Goal: Information Seeking & Learning: Learn about a topic

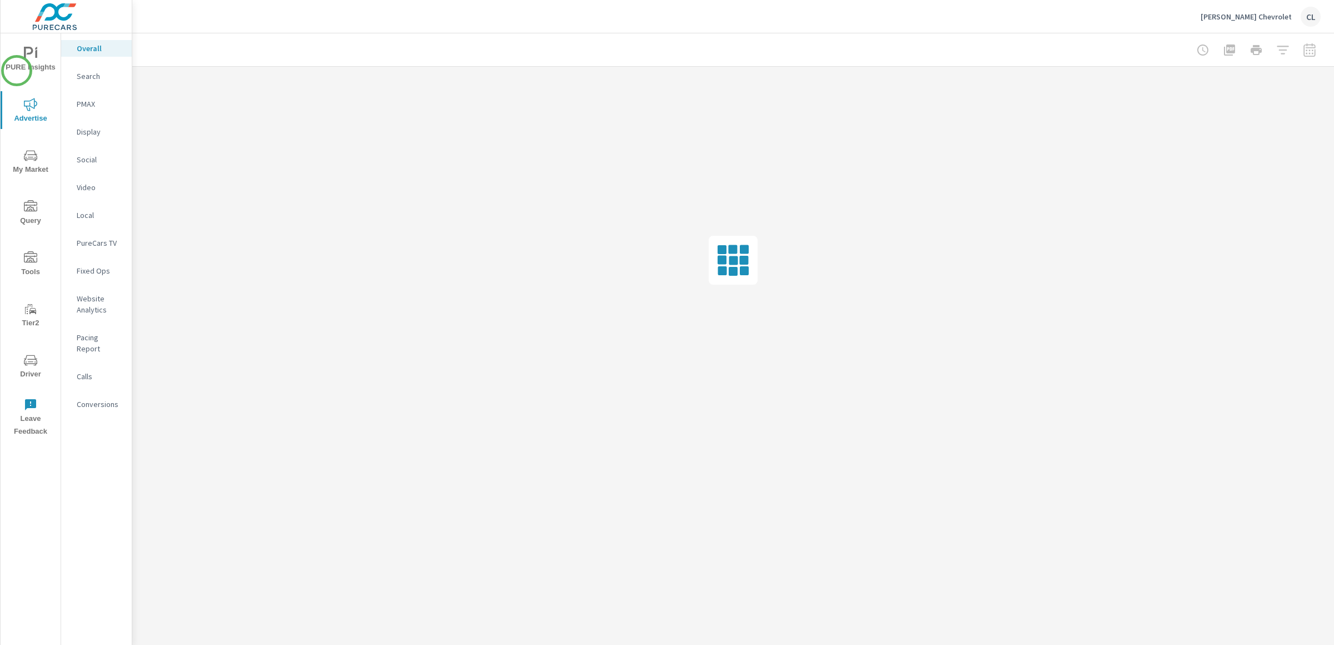
click at [22, 61] on span "PURE Insights" at bounding box center [30, 60] width 53 height 27
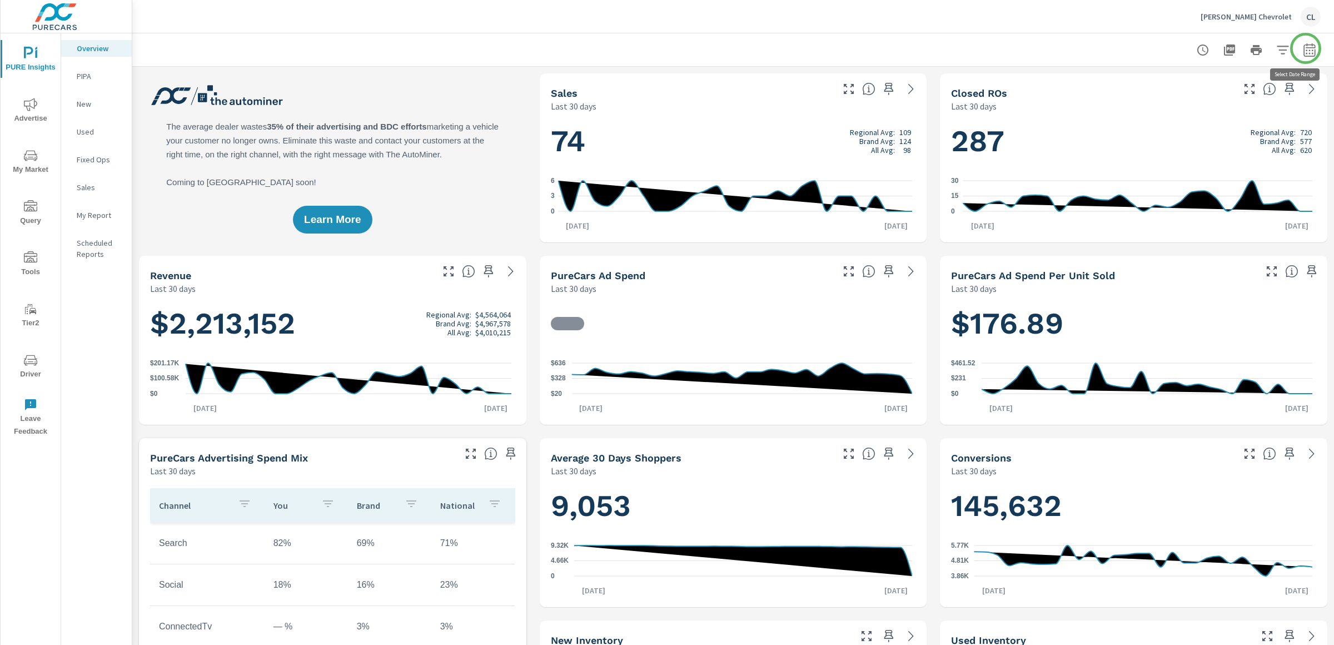
click at [1306, 48] on button "button" at bounding box center [1309, 50] width 22 height 22
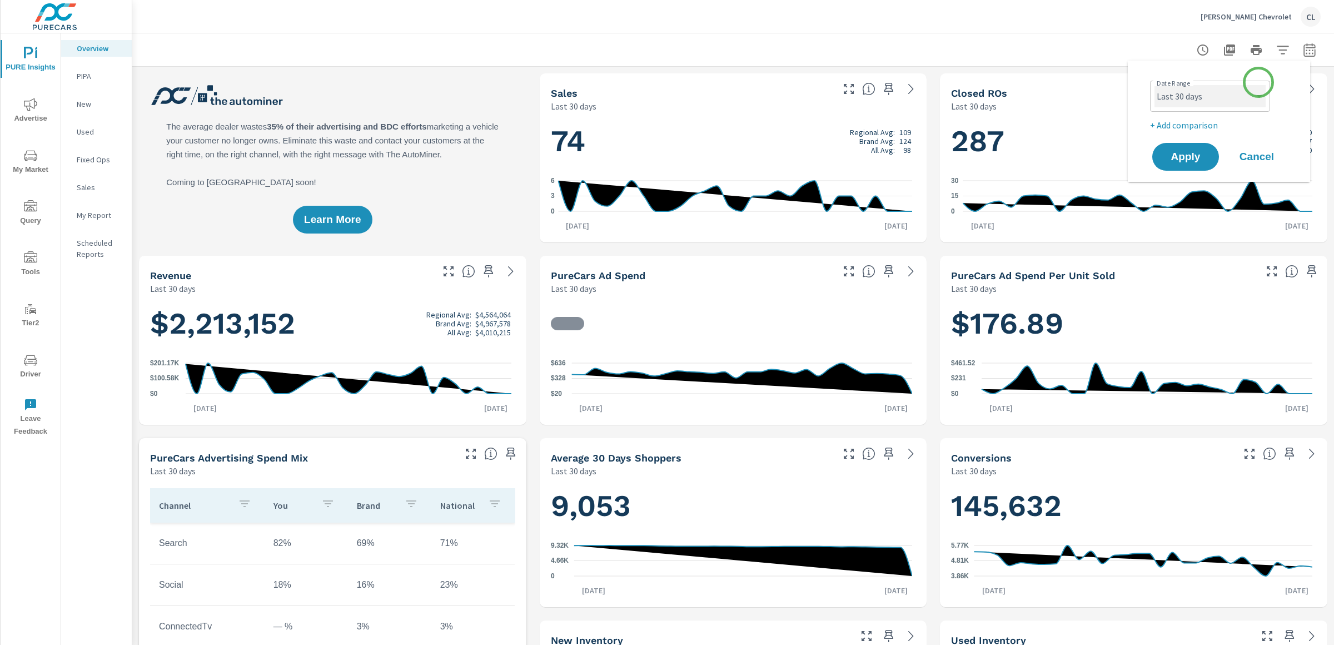
click at [1242, 92] on select "Custom [DATE] Last week Last 7 days Last 14 days Last 30 days Last 45 days Last…" at bounding box center [1209, 96] width 111 height 22
click at [1154, 85] on select "Custom Yesterday Last week Last 7 days Last 14 days Last 30 days Last 45 days L…" at bounding box center [1209, 96] width 111 height 22
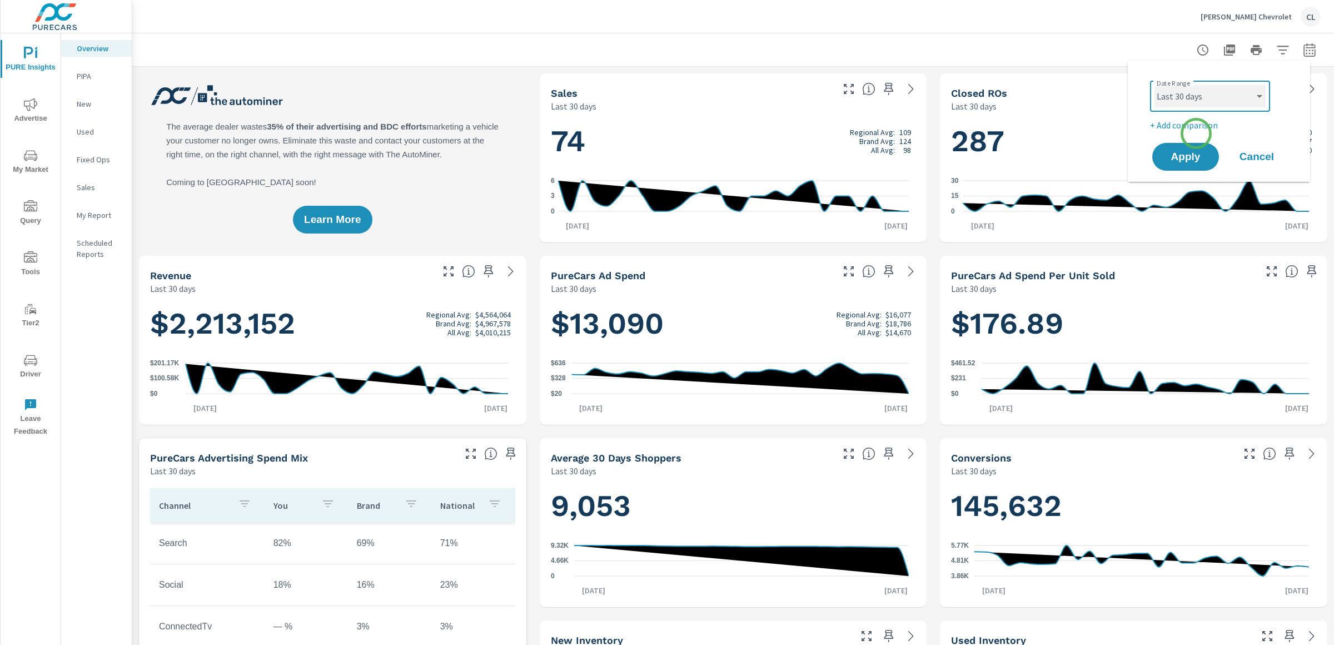
select select "Last month"
click at [1192, 123] on p "+ Add comparison" at bounding box center [1221, 124] width 142 height 13
select select "Previous period"
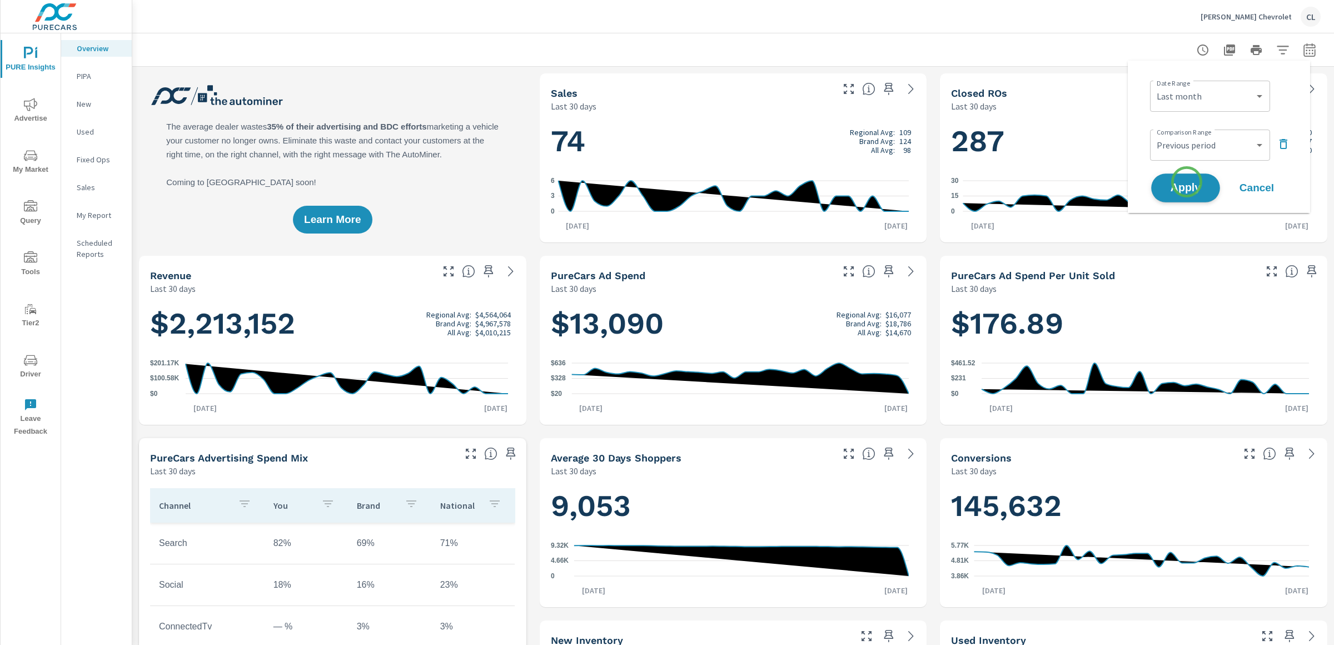
click at [1187, 183] on span "Apply" at bounding box center [1186, 188] width 46 height 11
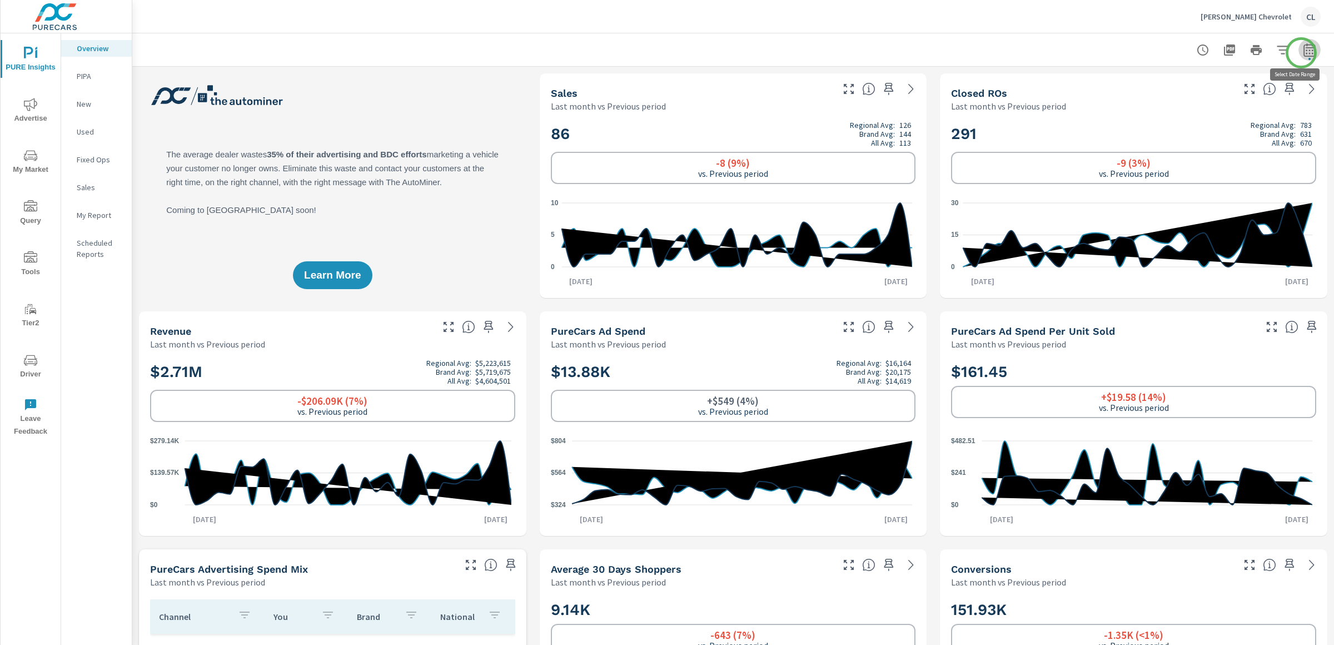
click at [1306, 53] on icon "button" at bounding box center [1309, 51] width 7 height 4
select select "Last month"
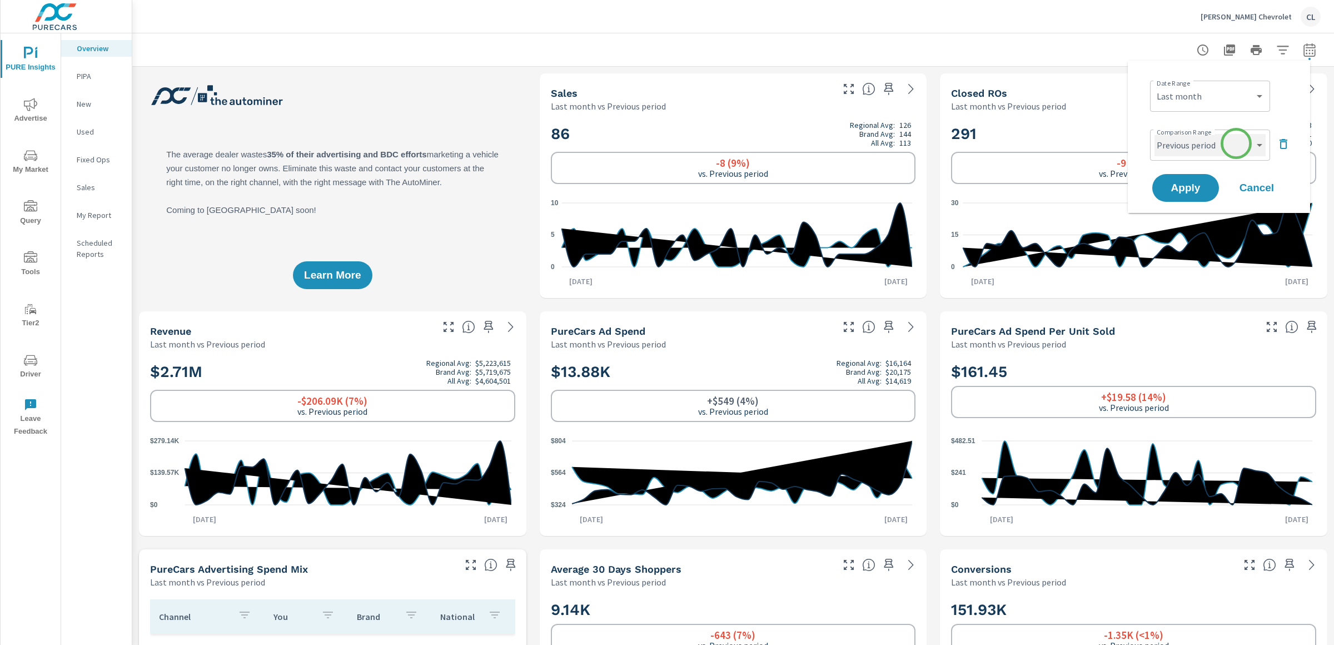
click at [1233, 146] on select "Custom Previous period Previous month Previous year" at bounding box center [1209, 145] width 111 height 22
click at [1154, 134] on select "Custom Previous period Previous month Previous year" at bounding box center [1209, 145] width 111 height 22
select select "Previous year"
click at [1183, 188] on span "Apply" at bounding box center [1186, 188] width 46 height 11
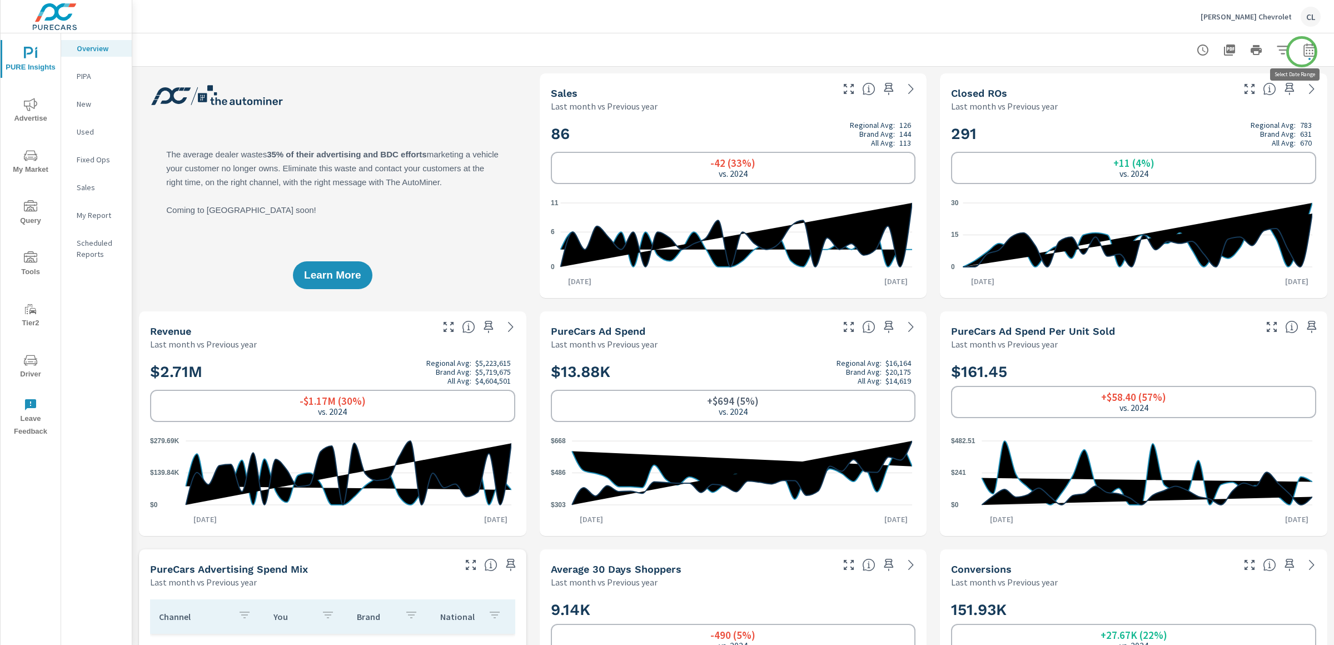
click at [1303, 51] on icon "button" at bounding box center [1309, 49] width 13 height 13
select select "Last month"
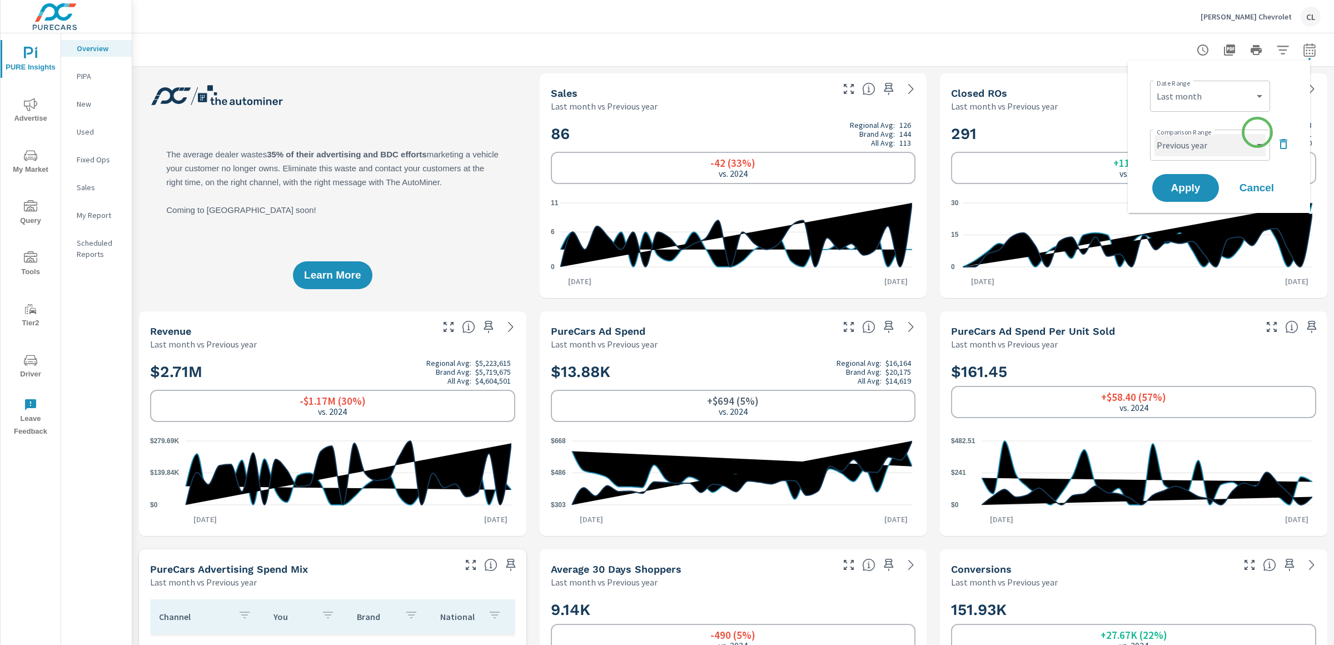
click at [1248, 143] on select "Custom Previous period Previous month Previous year" at bounding box center [1209, 145] width 111 height 22
click at [1154, 134] on select "Custom Previous period Previous month Previous year" at bounding box center [1209, 145] width 111 height 22
select select "Previous month"
click at [1189, 190] on span "Apply" at bounding box center [1186, 188] width 46 height 11
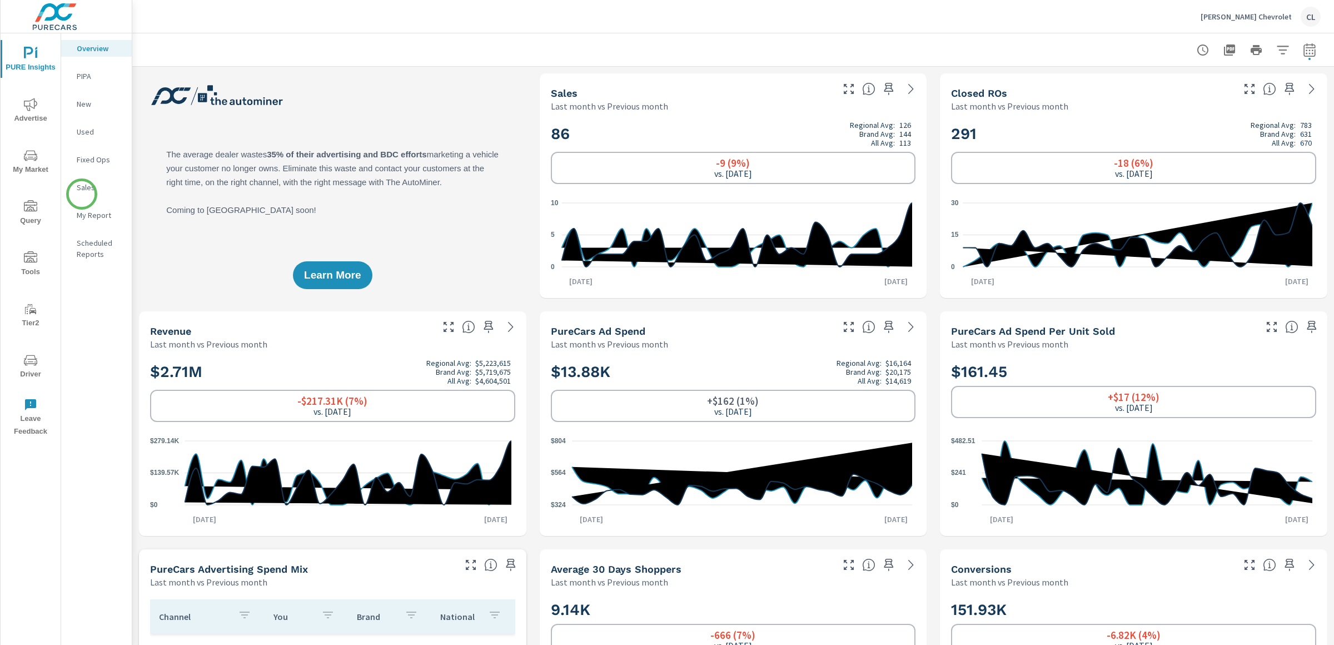
click at [69, 196] on nav "Overview PIPA New Used Fixed Ops Sales My Report Scheduled Reports" at bounding box center [96, 155] width 71 height 245
click at [85, 186] on p "Sales" at bounding box center [100, 187] width 46 height 11
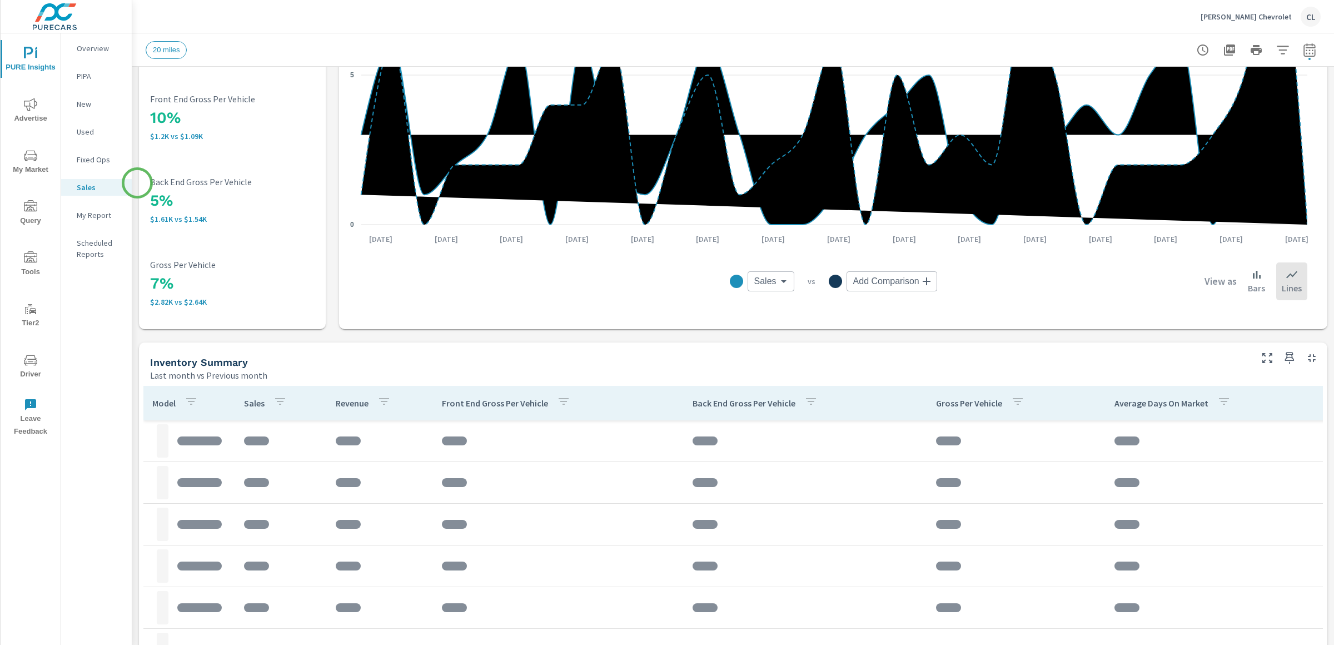
scroll to position [250, 0]
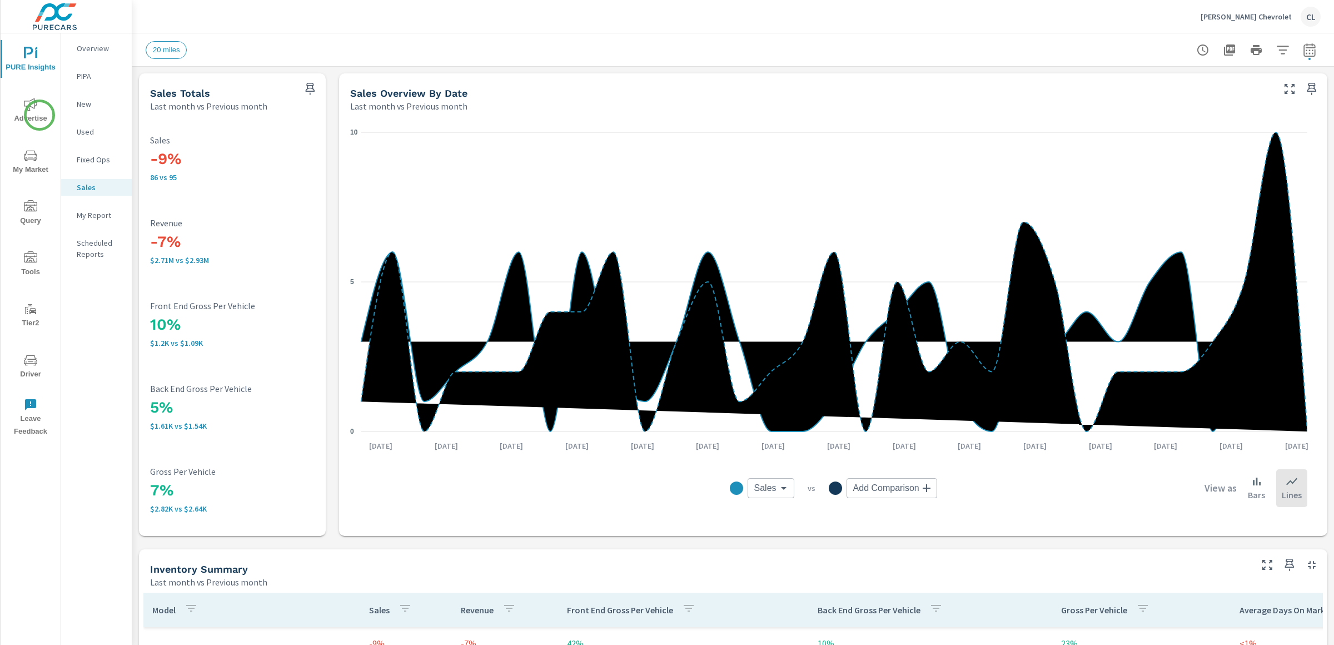
click at [39, 115] on span "Advertise" at bounding box center [30, 111] width 53 height 27
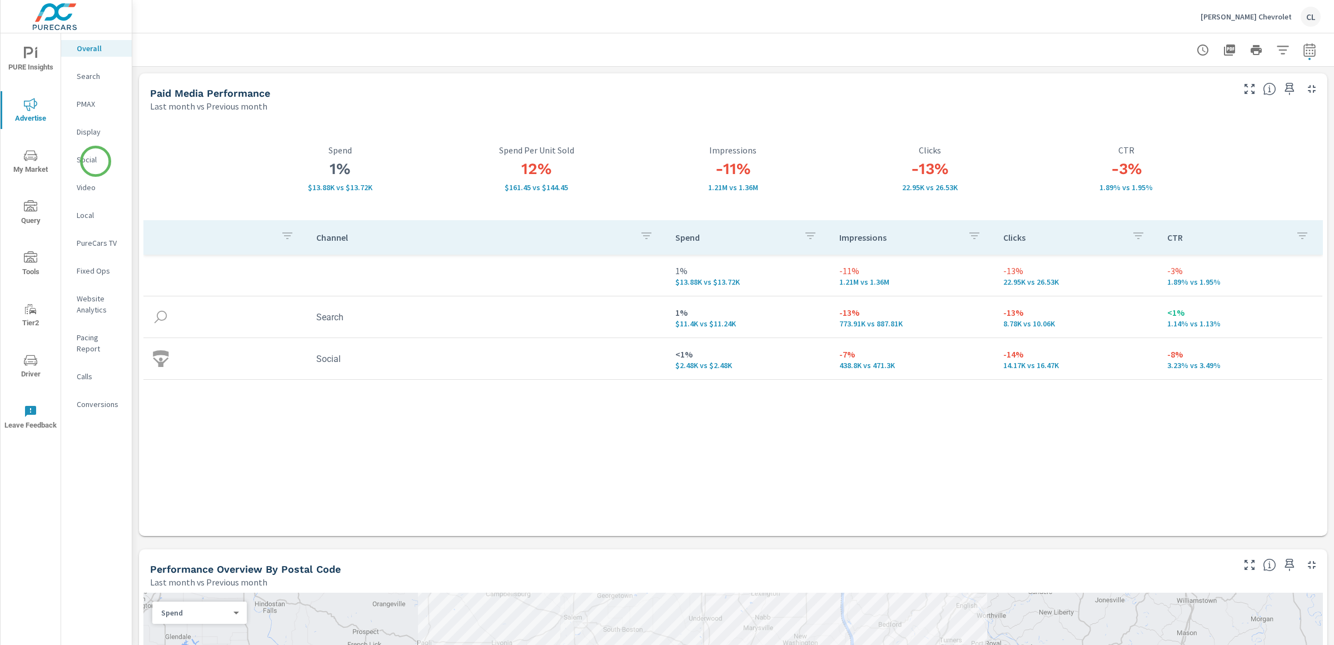
click at [96, 161] on p "Social" at bounding box center [100, 159] width 46 height 11
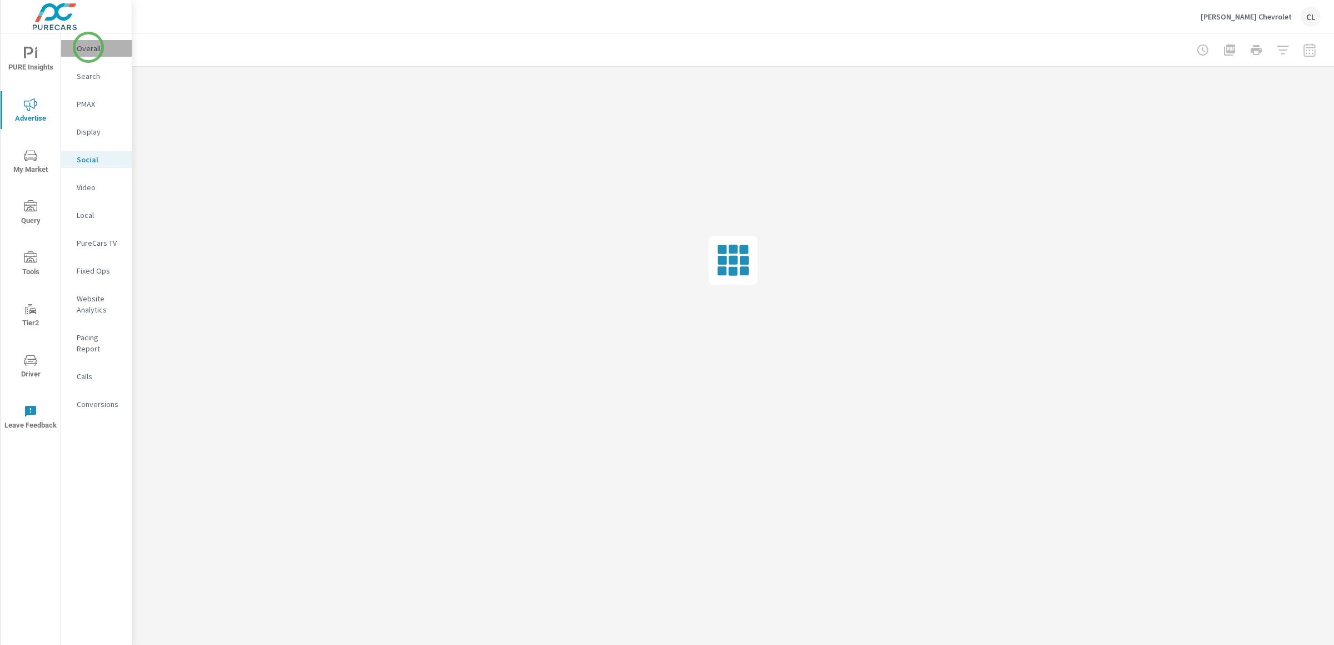
click at [88, 47] on p "Overall" at bounding box center [100, 48] width 46 height 11
click at [37, 55] on span "PURE Insights" at bounding box center [30, 60] width 53 height 27
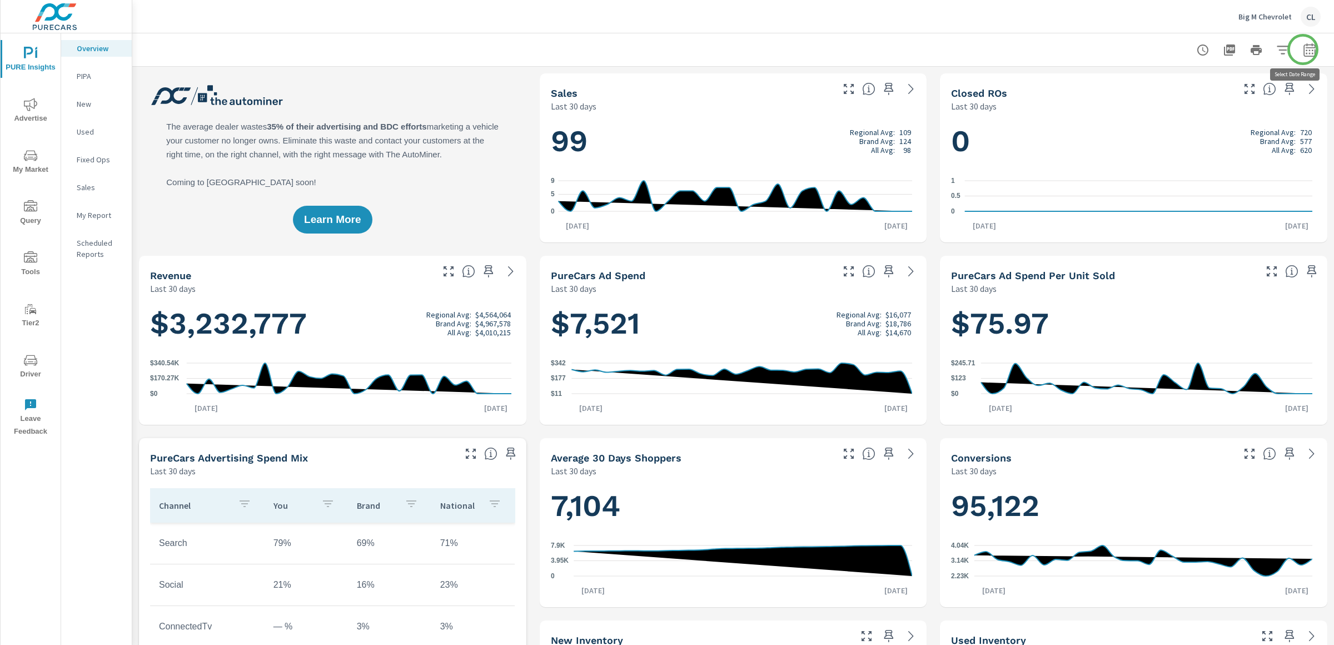
click at [1167, 49] on icon "button" at bounding box center [1309, 49] width 13 height 13
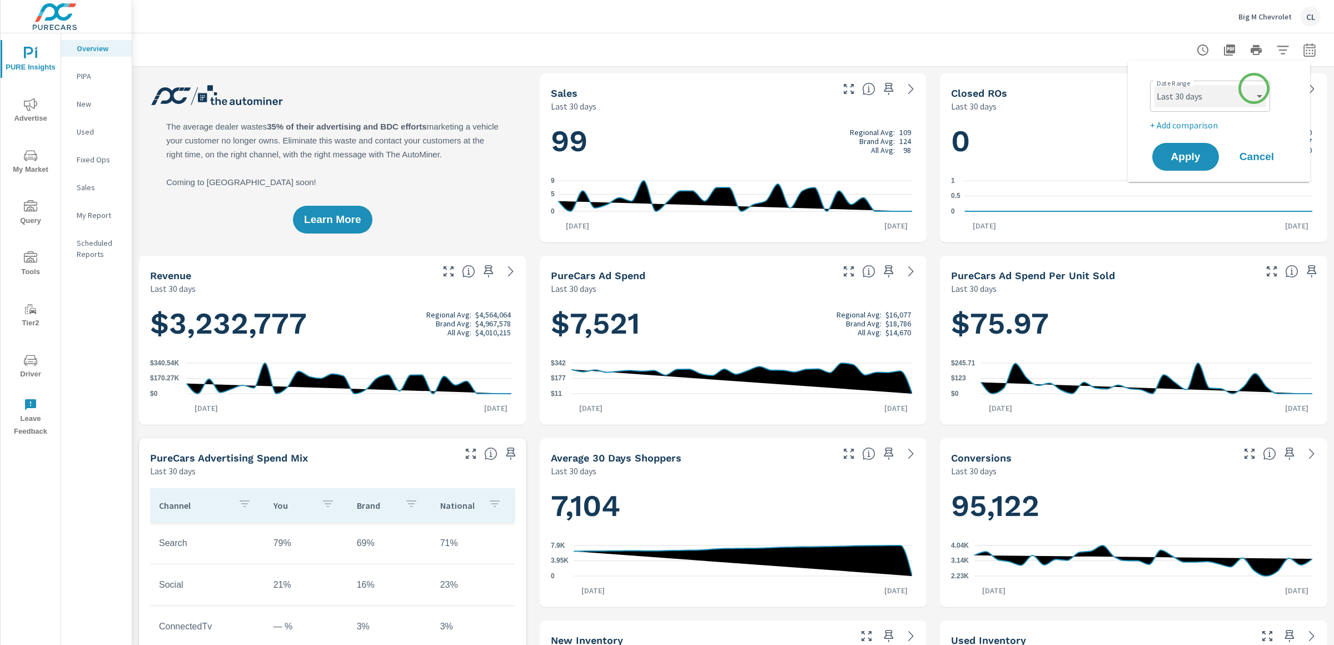
click at [1167, 101] on select "Custom Yesterday Last week Last 7 days Last 14 days Last 30 days Last 45 days L…" at bounding box center [1209, 96] width 111 height 22
click at [1154, 85] on select "Custom Yesterday Last week Last 7 days Last 14 days Last 30 days Last 45 days L…" at bounding box center [1209, 96] width 111 height 22
select select "Last month"
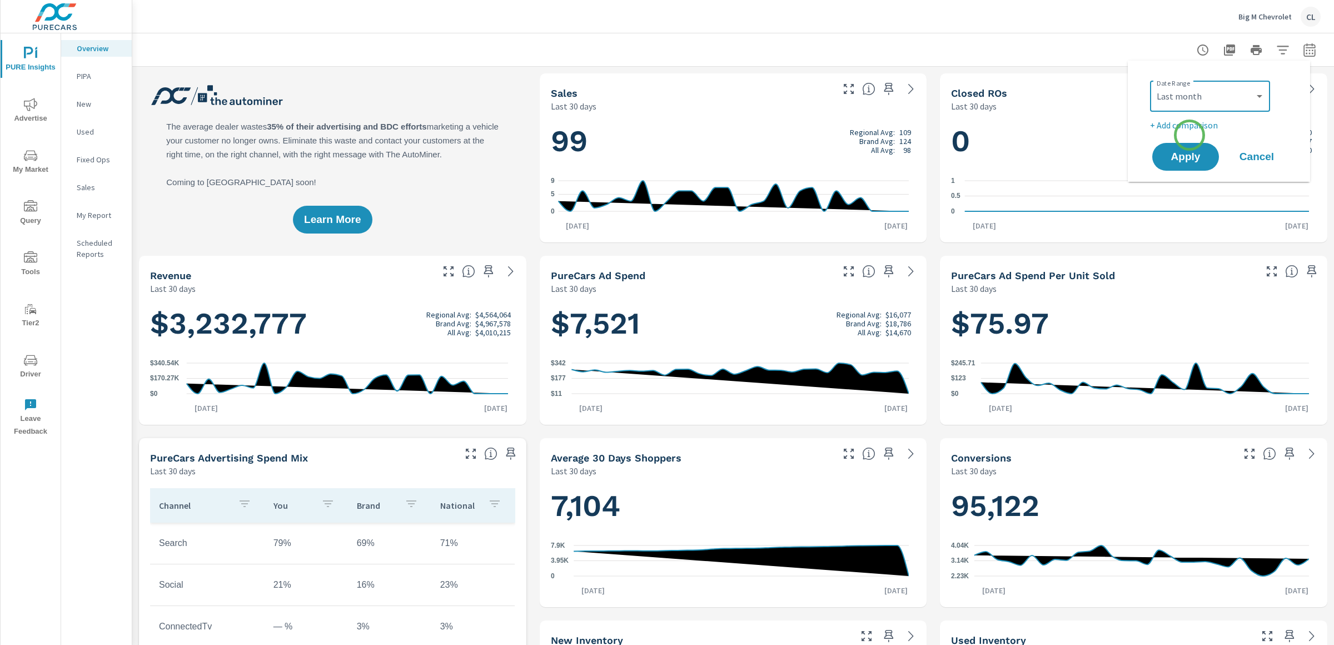
click at [1167, 124] on p "+ Add comparison" at bounding box center [1221, 124] width 142 height 13
select select "Previous period"
click at [1167, 184] on span "Apply" at bounding box center [1186, 188] width 46 height 11
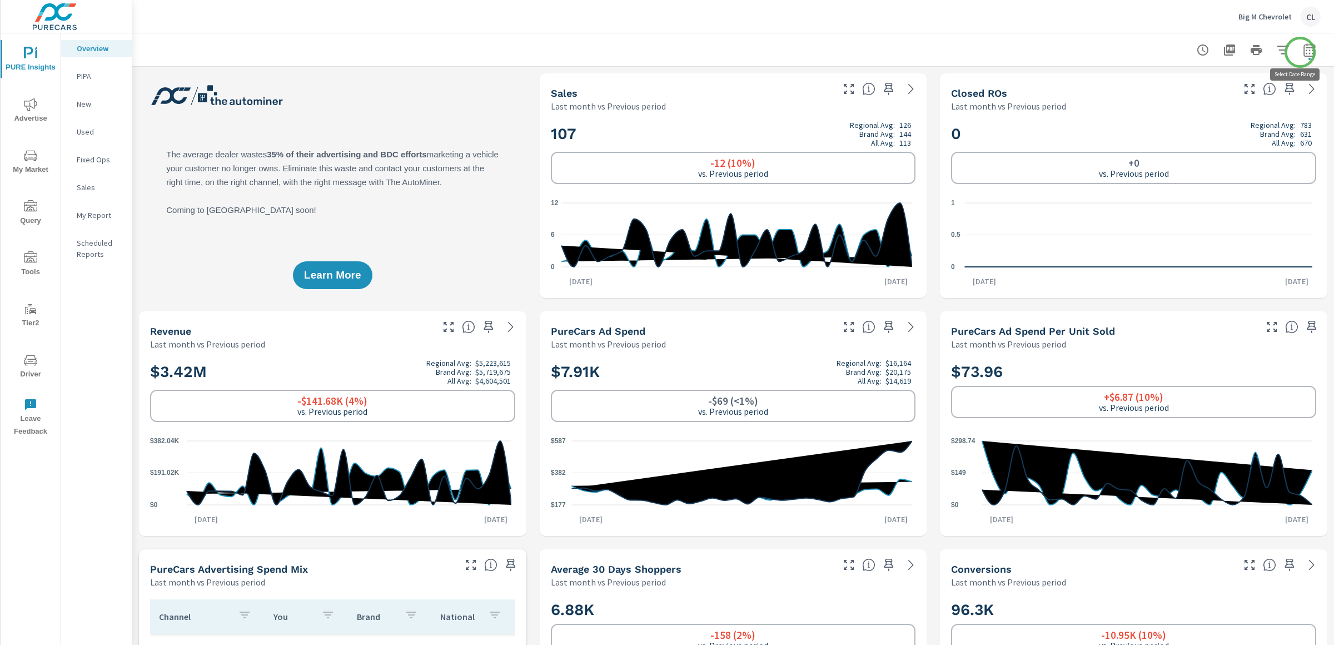
click at [1167, 52] on icon "button" at bounding box center [1309, 49] width 13 height 13
select select "Last month"
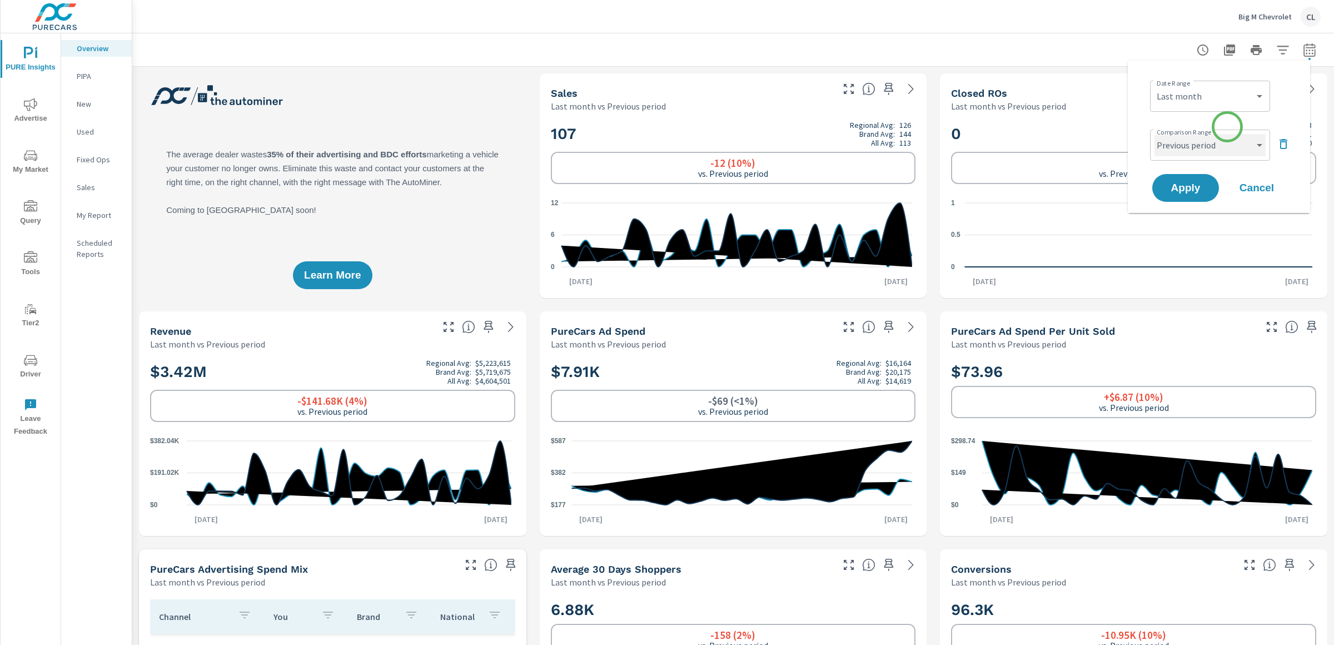
click at [1167, 141] on select "Custom Previous period Previous month Previous year" at bounding box center [1209, 145] width 111 height 22
click at [1154, 134] on select "Custom Previous period Previous month Previous year" at bounding box center [1209, 145] width 111 height 22
select select "Previous year"
click at [1167, 172] on div "Apply Cancel" at bounding box center [1221, 188] width 142 height 32
click at [1167, 183] on span "Apply" at bounding box center [1186, 188] width 46 height 11
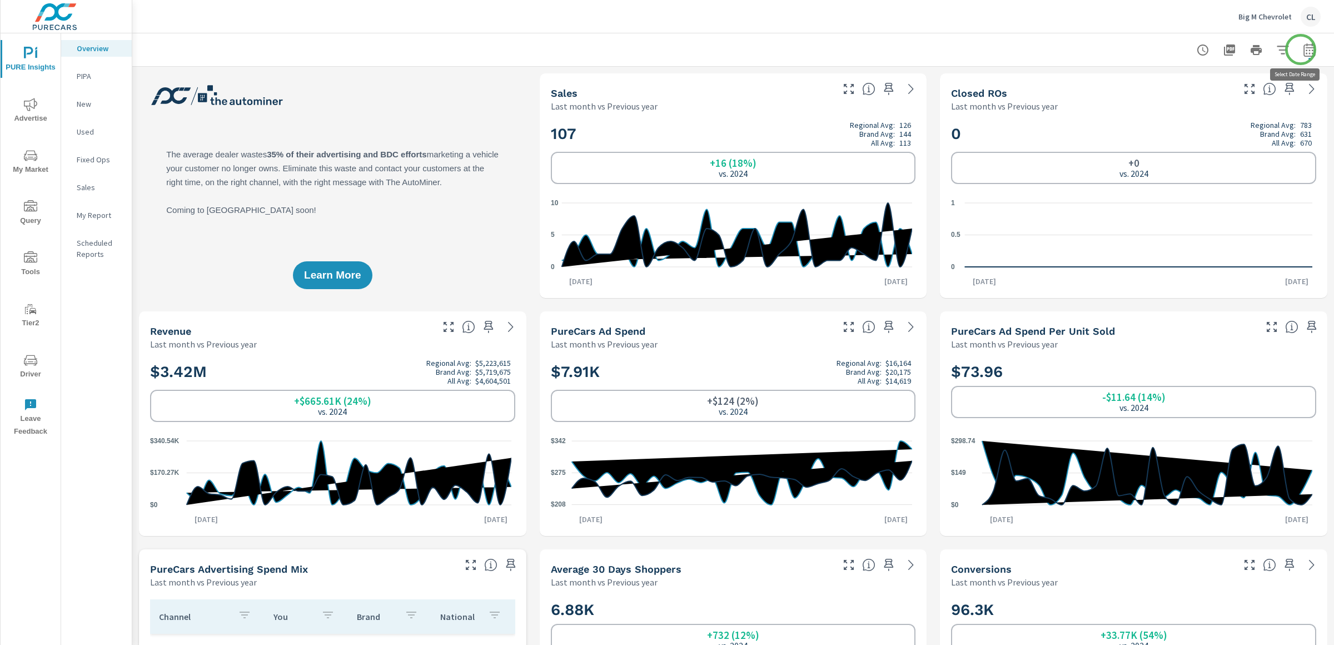
click at [1167, 49] on icon "button" at bounding box center [1309, 49] width 13 height 13
select select "Last month"
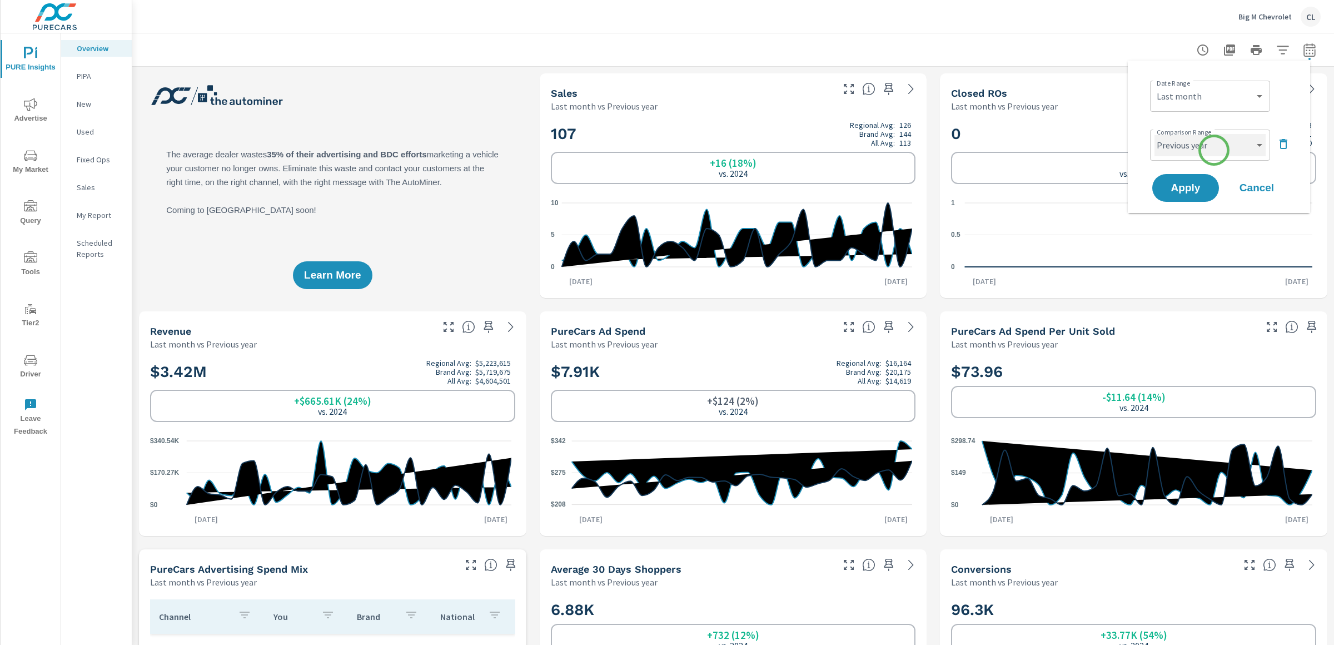
click at [1167, 151] on select "Custom Previous period Previous month Previous year" at bounding box center [1209, 145] width 111 height 22
click at [1154, 134] on select "Custom Previous period Previous month Previous year" at bounding box center [1209, 145] width 111 height 22
select select "Previous month"
click at [1167, 188] on span "Apply" at bounding box center [1186, 188] width 46 height 11
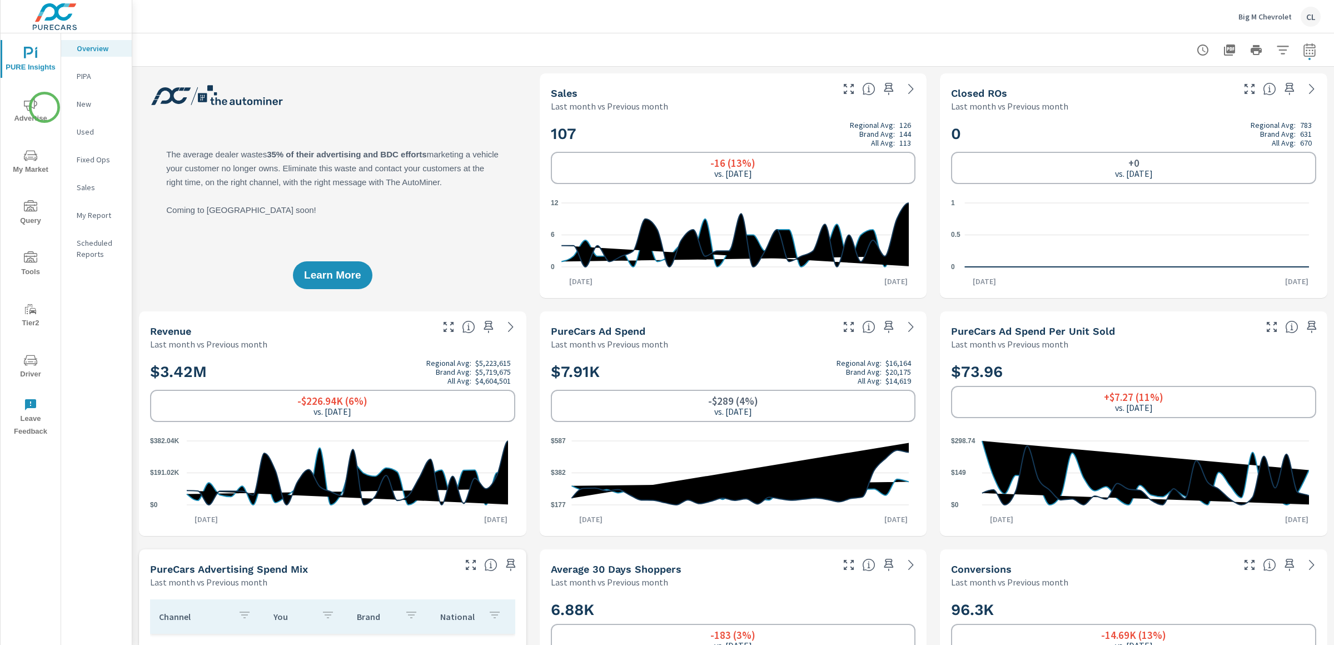
click at [43, 108] on span "Advertise" at bounding box center [30, 111] width 53 height 27
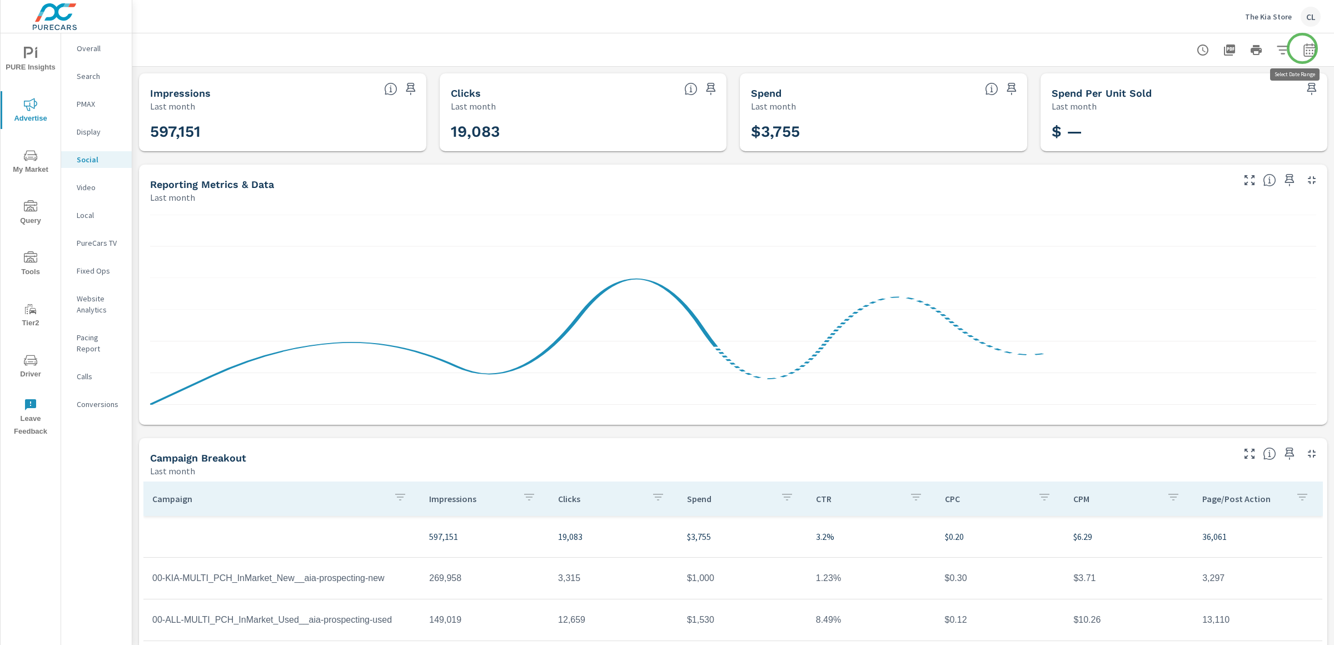
click at [1167, 46] on button "button" at bounding box center [1309, 50] width 22 height 22
select select "Last month"
click at [1167, 122] on p "+ Add comparison" at bounding box center [1221, 124] width 142 height 13
select select "Previous period"
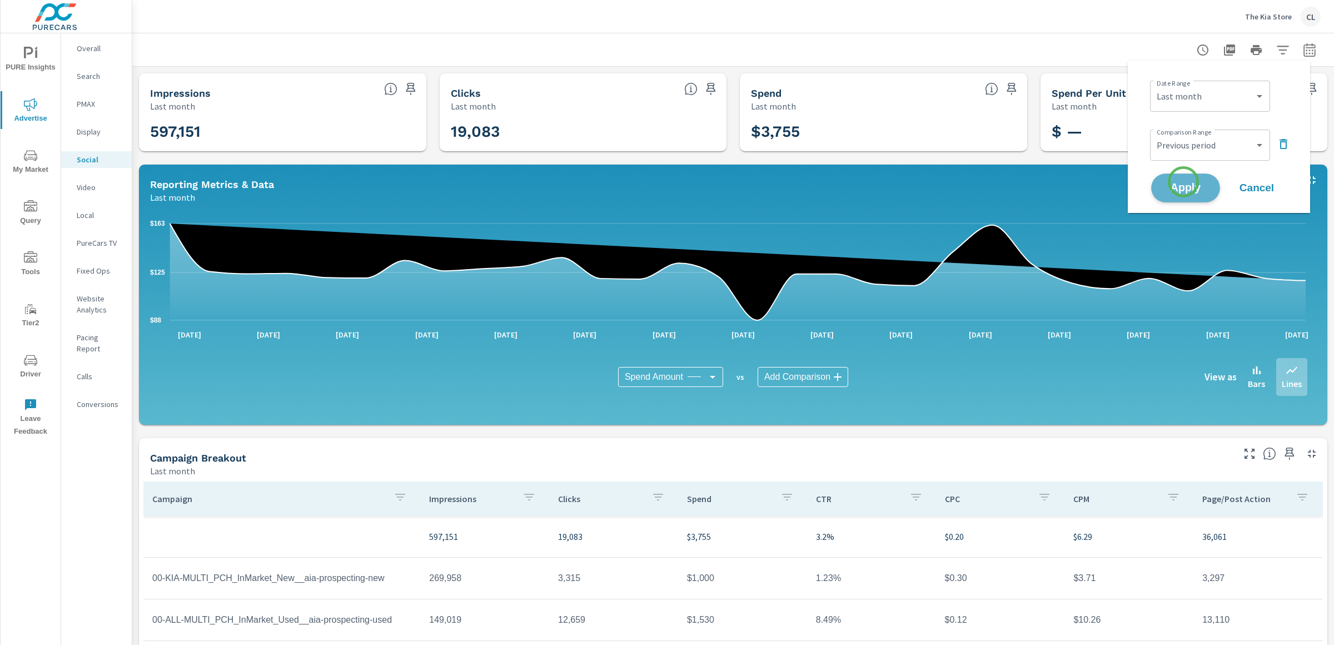
click at [1167, 183] on span "Apply" at bounding box center [1186, 188] width 46 height 11
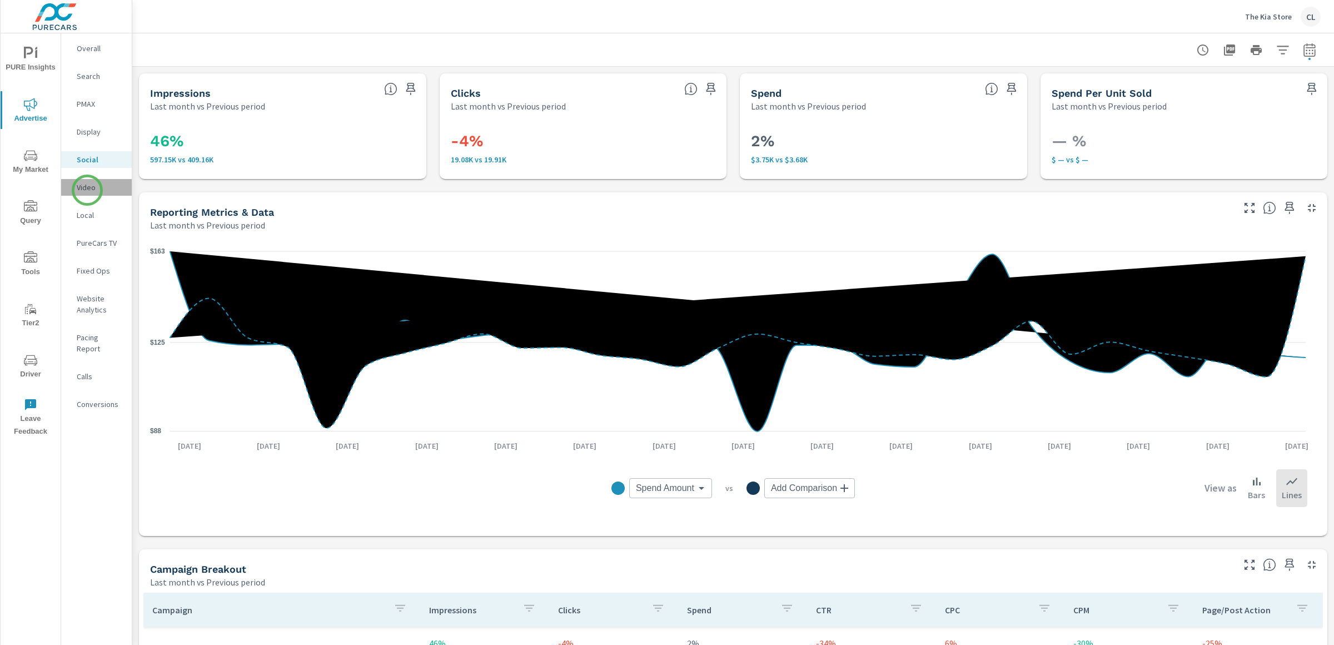
click at [87, 190] on p "Video" at bounding box center [100, 187] width 46 height 11
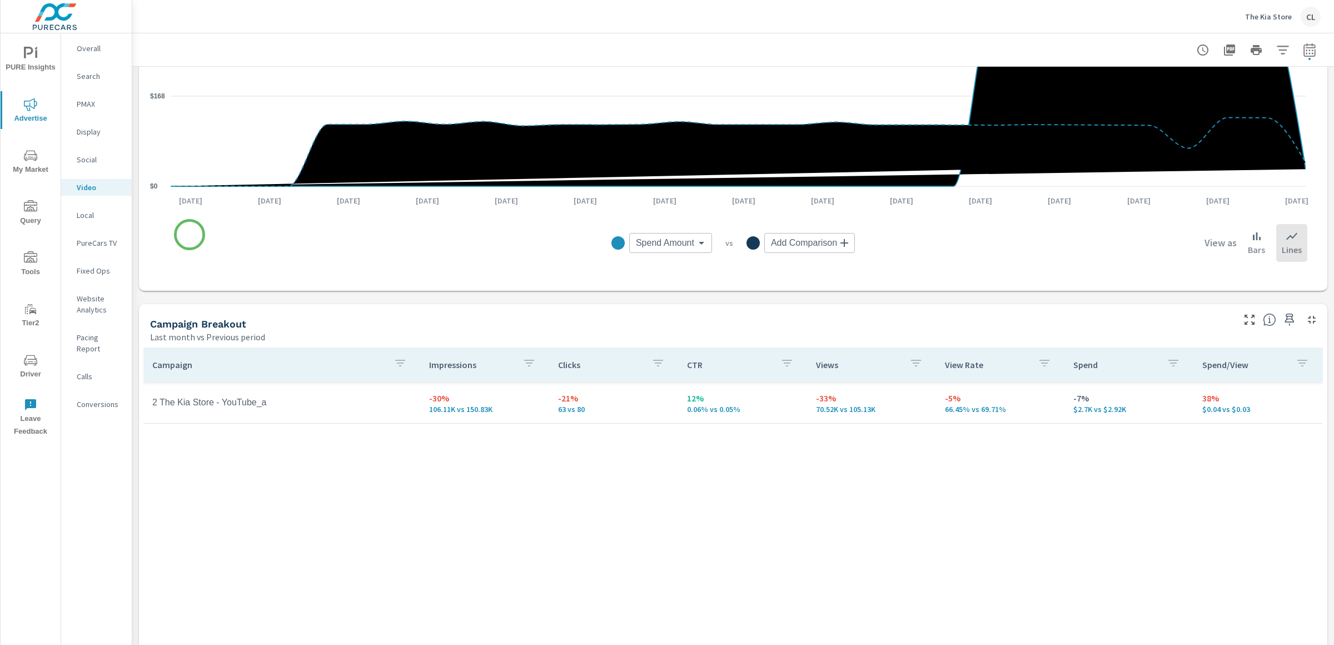
scroll to position [285, 0]
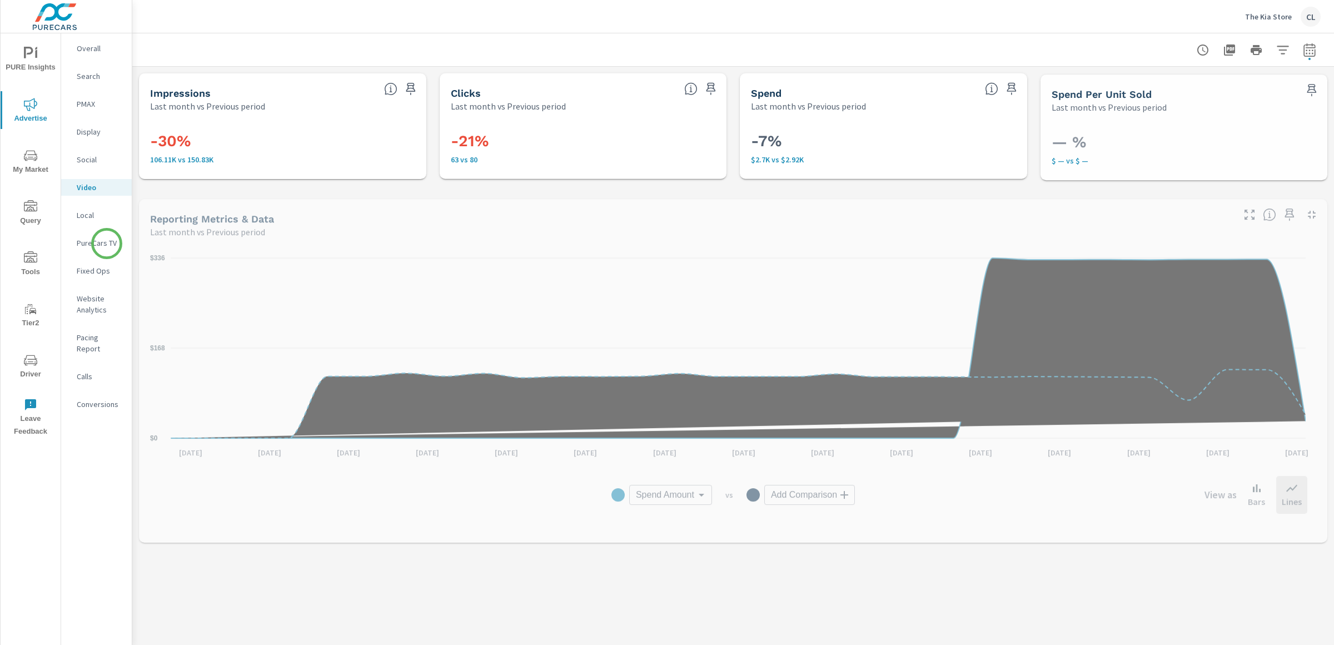
click at [83, 245] on p "PureCars TV" at bounding box center [100, 242] width 46 height 11
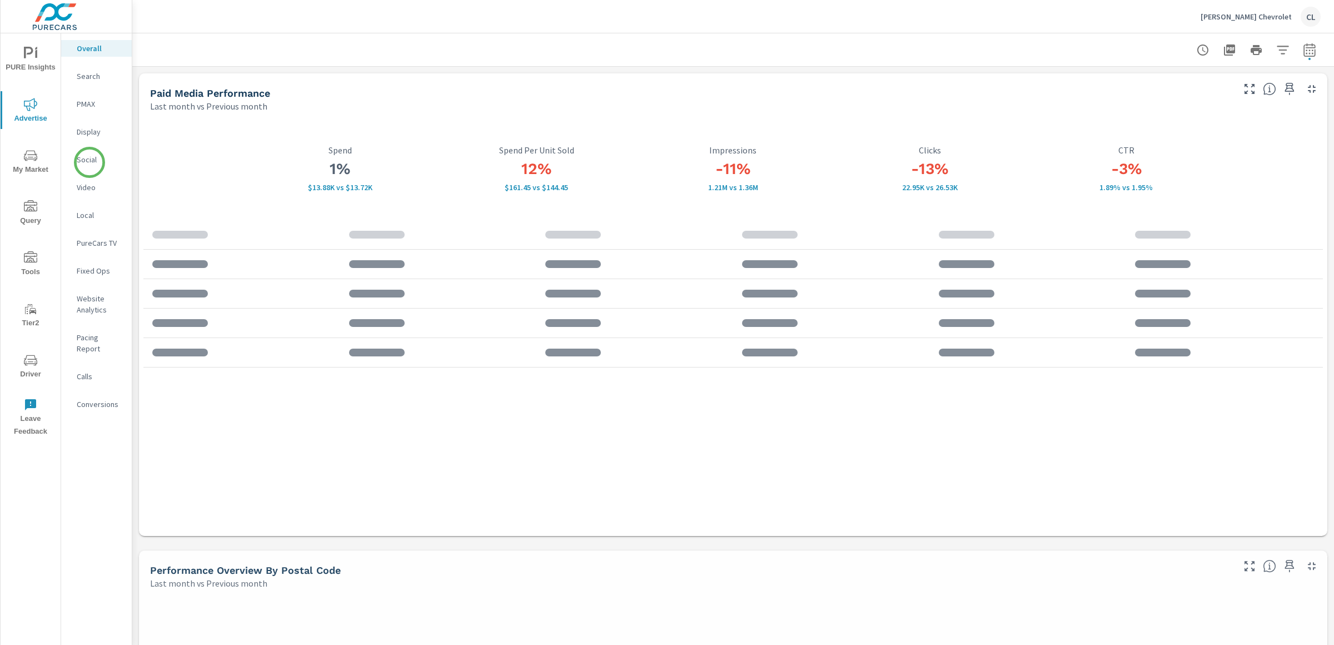
click at [89, 162] on p "Social" at bounding box center [100, 159] width 46 height 11
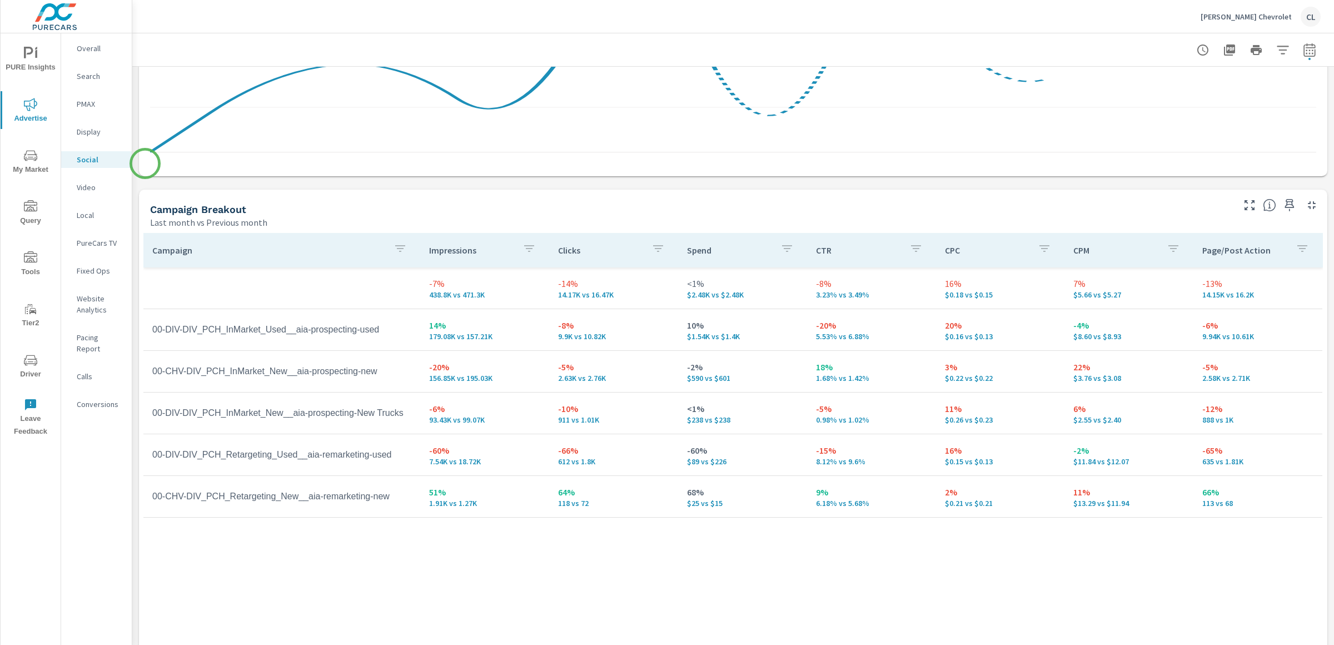
scroll to position [373, 0]
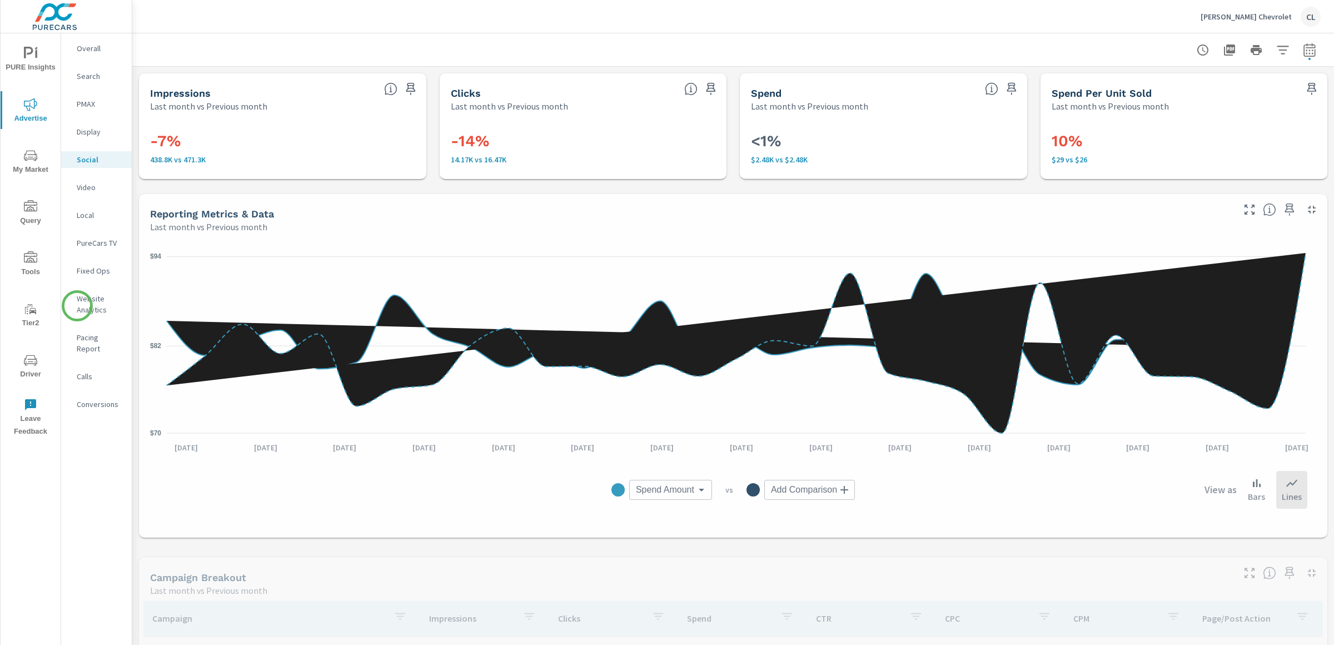
click at [85, 302] on p "Website Analytics" at bounding box center [100, 304] width 46 height 22
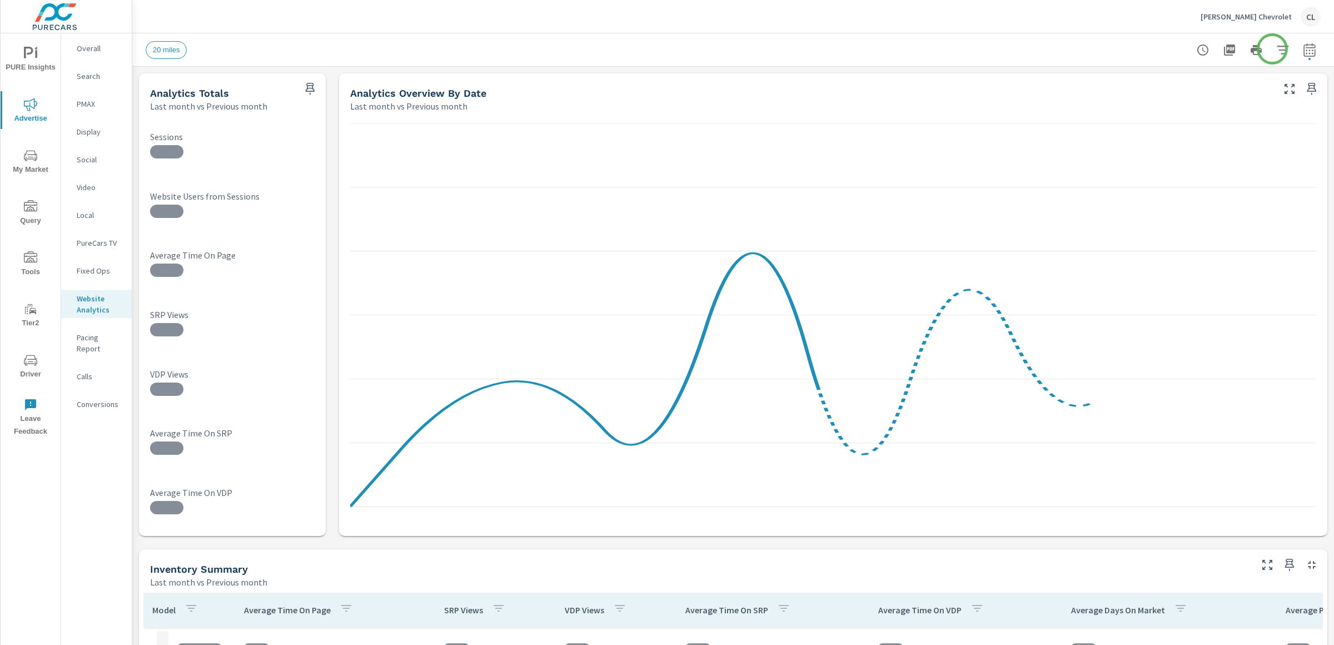
click at [1277, 46] on icon "button" at bounding box center [1283, 50] width 12 height 8
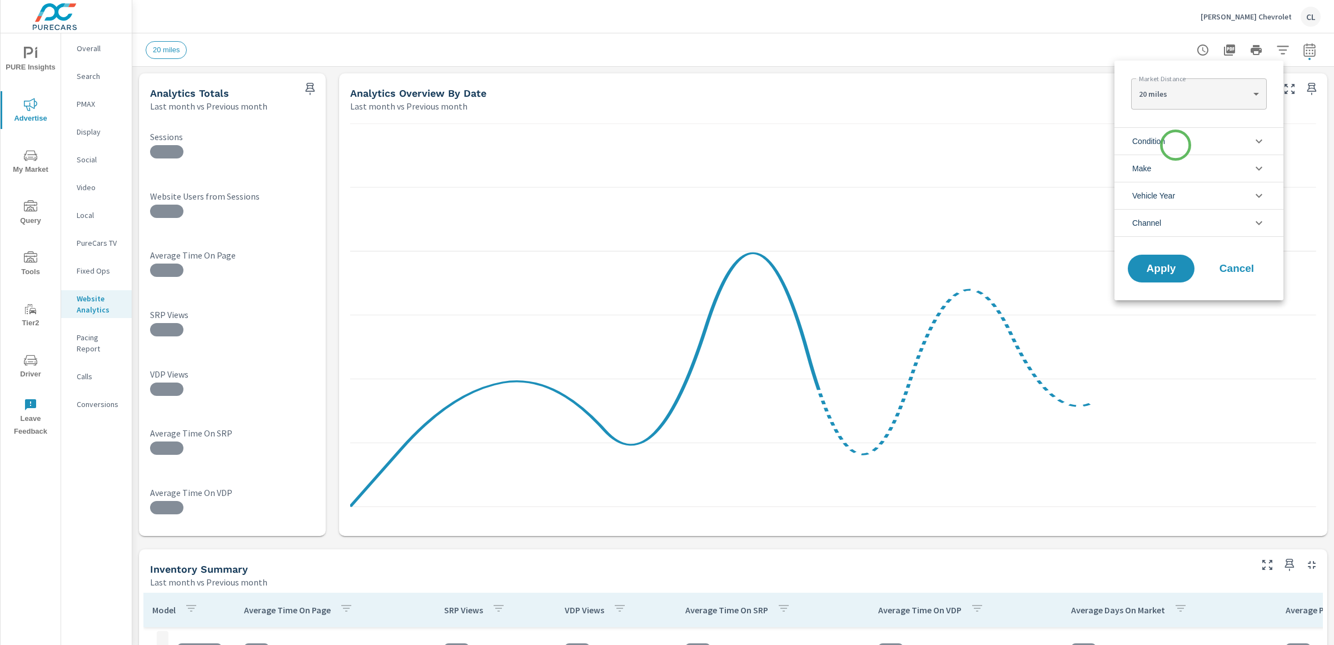
click at [1175, 142] on li "Condition" at bounding box center [1198, 140] width 169 height 27
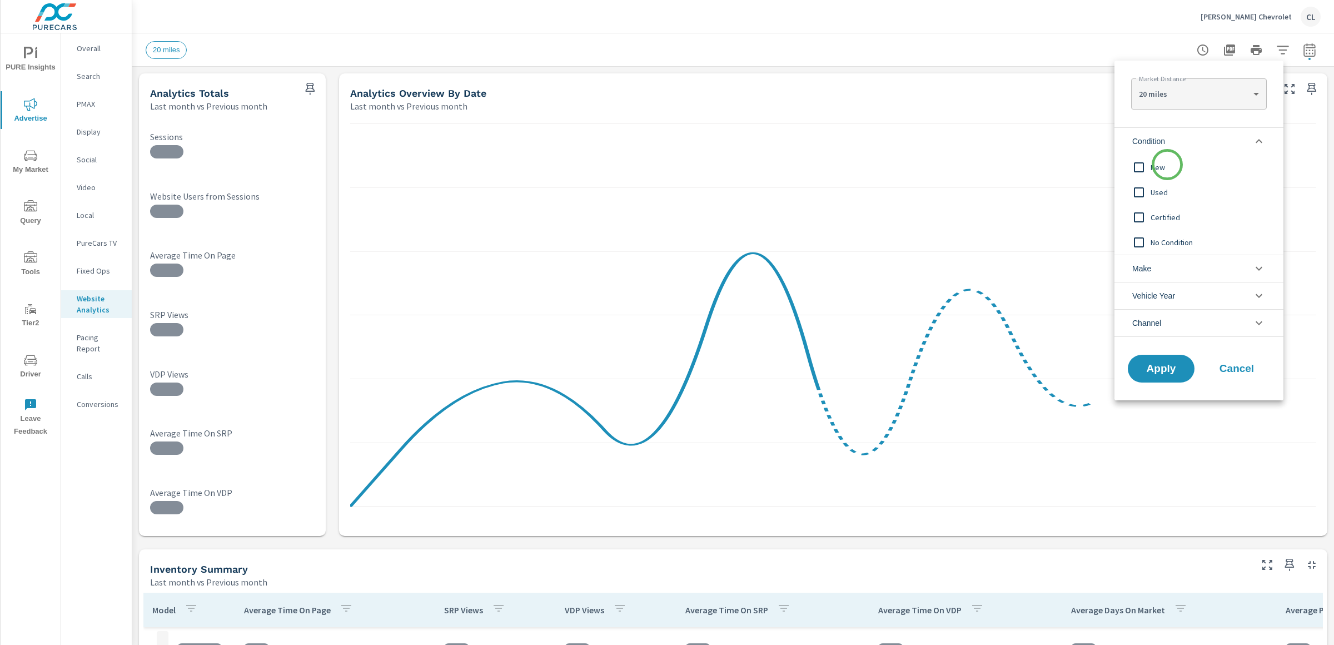
click at [1167, 165] on span "New" at bounding box center [1211, 167] width 122 height 13
click at [1162, 267] on li "Make" at bounding box center [1198, 268] width 169 height 27
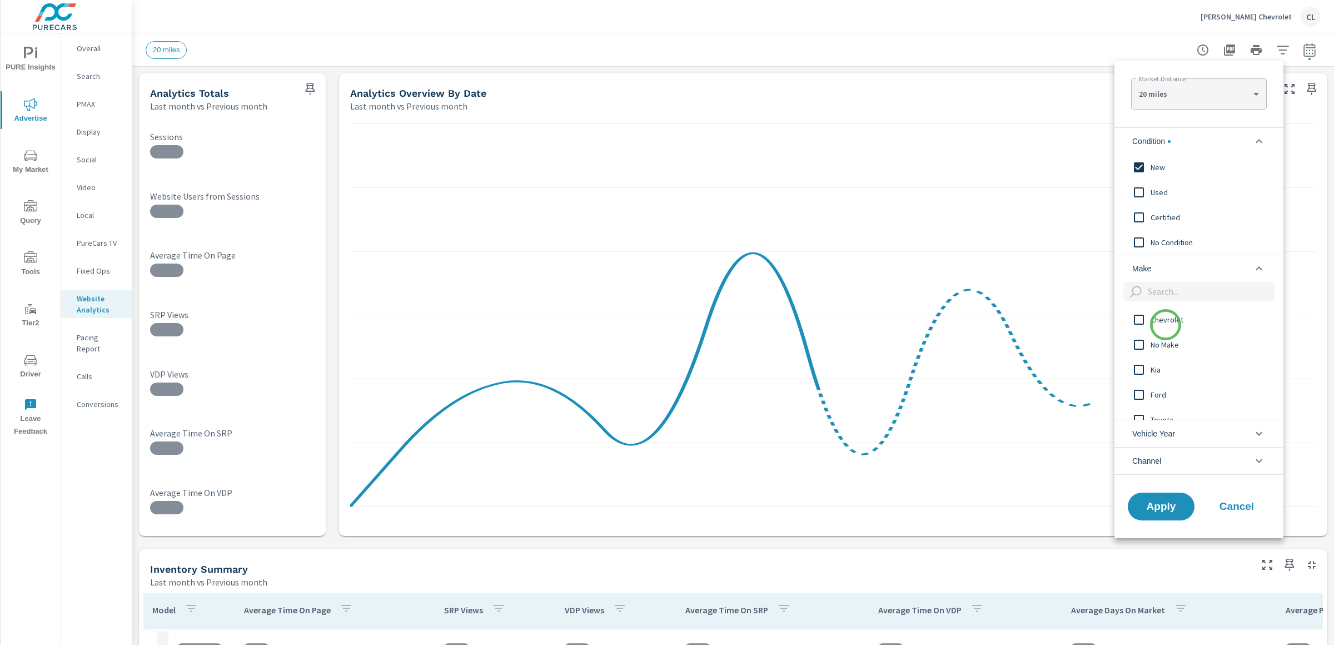
click at [1165, 328] on div "Chevrolet" at bounding box center [1197, 319] width 167 height 25
click at [1168, 513] on button "Apply" at bounding box center [1161, 506] width 69 height 29
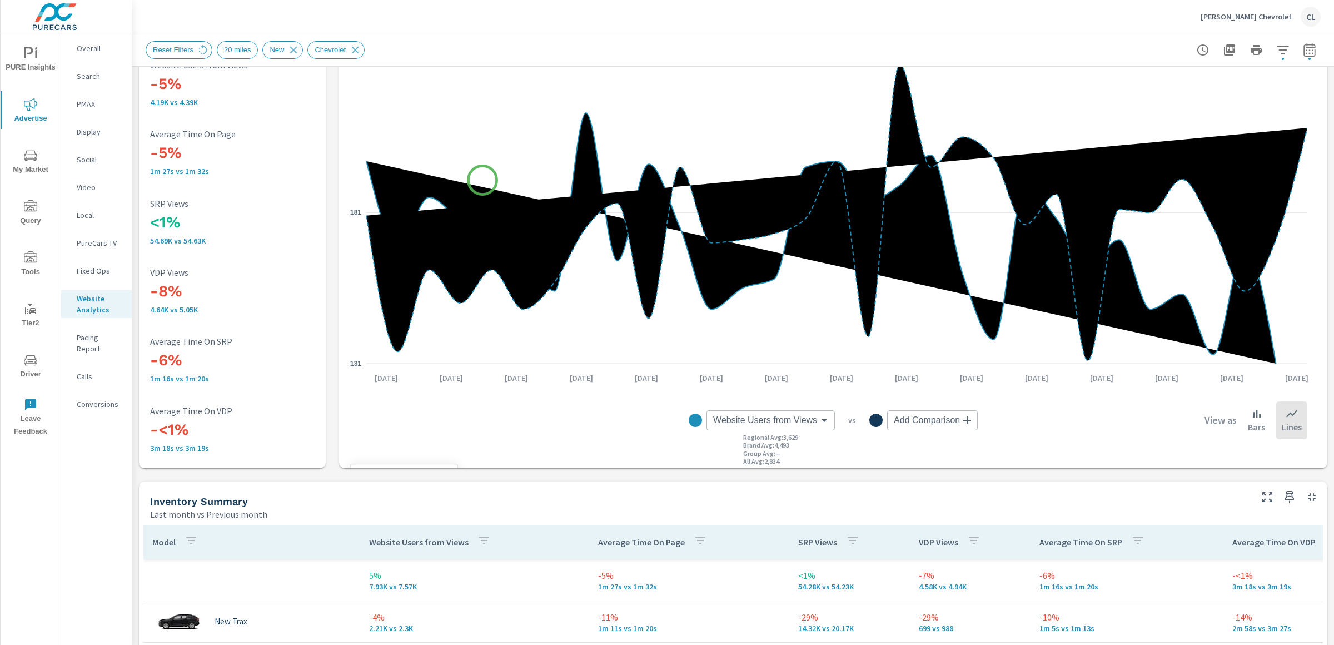
scroll to position [385, 0]
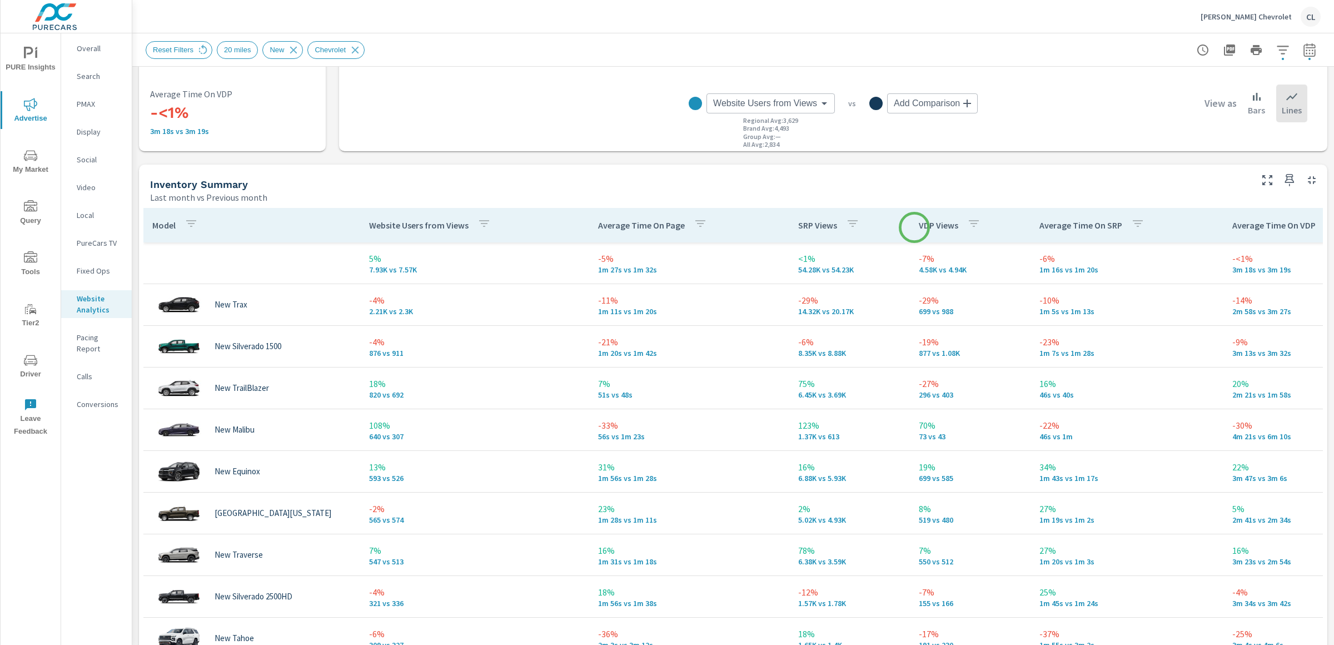
click at [925, 220] on div "VDP Views" at bounding box center [952, 225] width 66 height 26
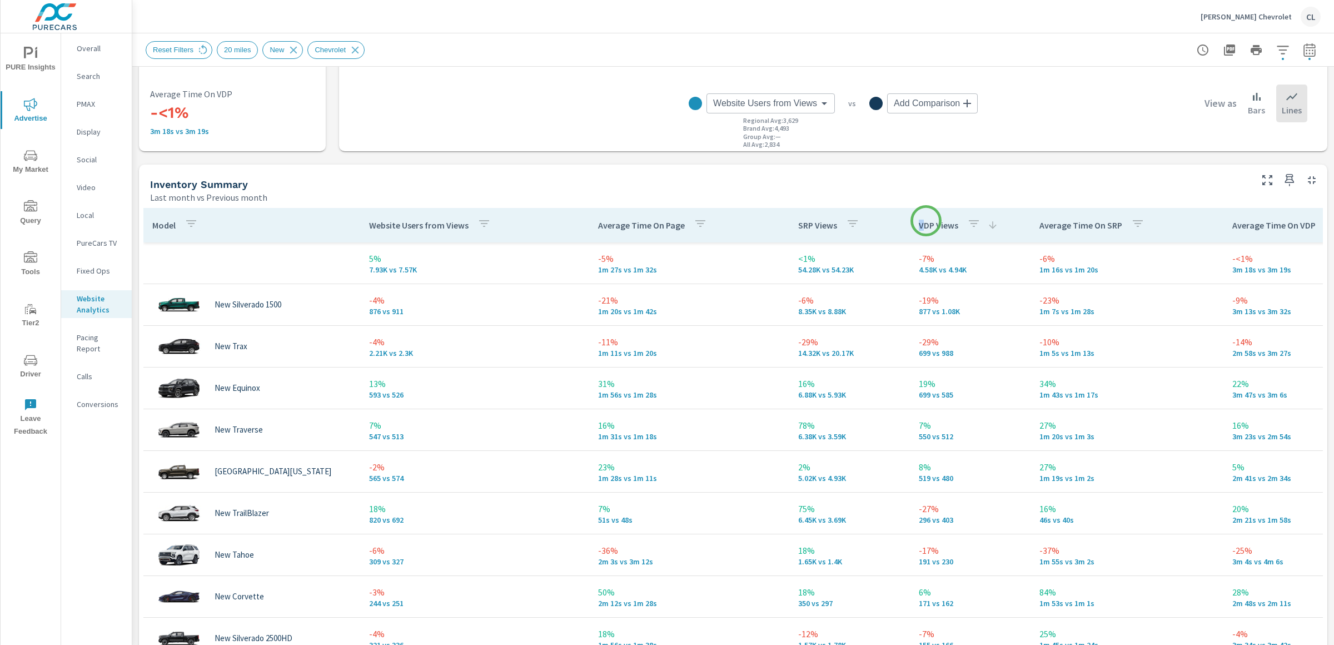
click at [926, 221] on p "VDP Views" at bounding box center [938, 225] width 39 height 11
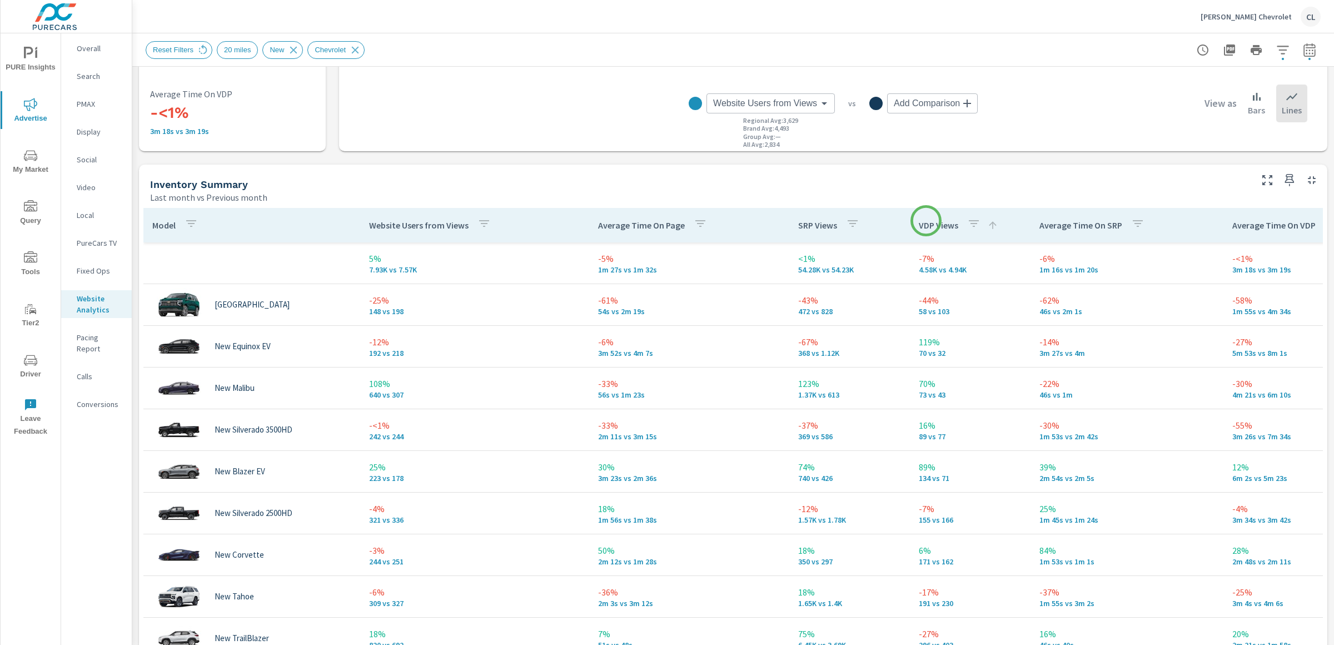
click at [926, 221] on p "VDP Views" at bounding box center [938, 225] width 39 height 11
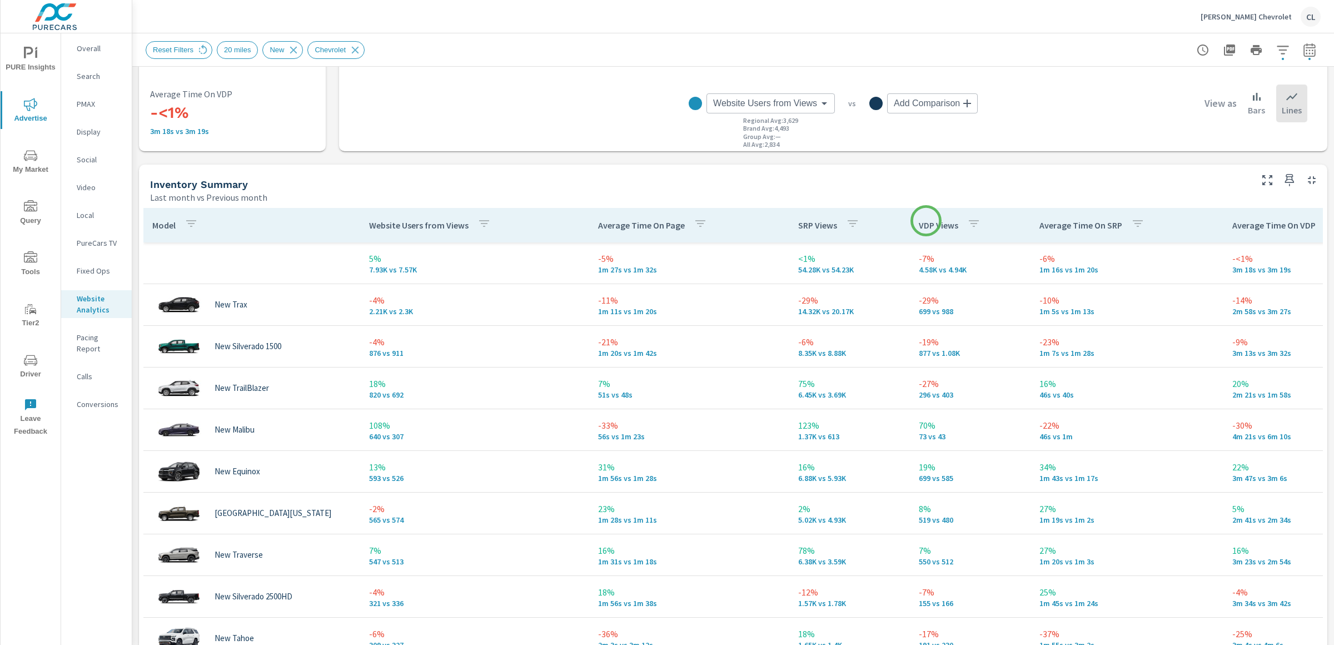
click at [926, 221] on p "VDP Views" at bounding box center [938, 225] width 39 height 11
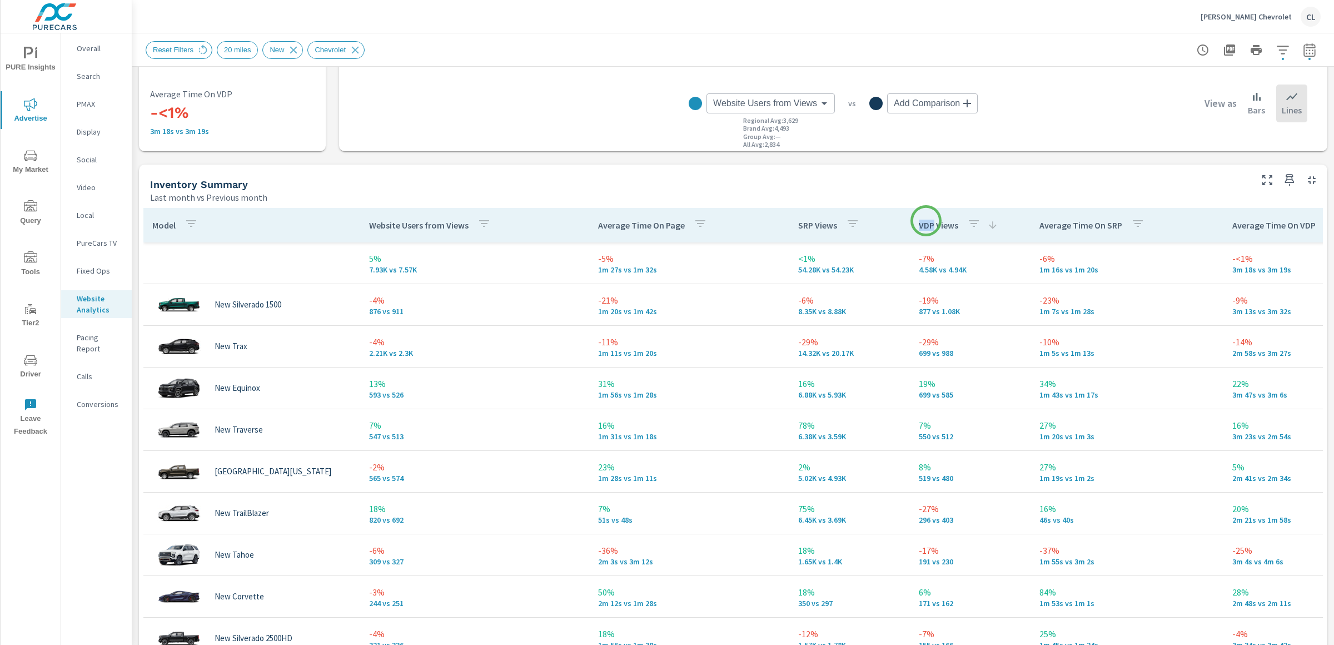
click at [926, 221] on p "VDP Views" at bounding box center [938, 225] width 39 height 11
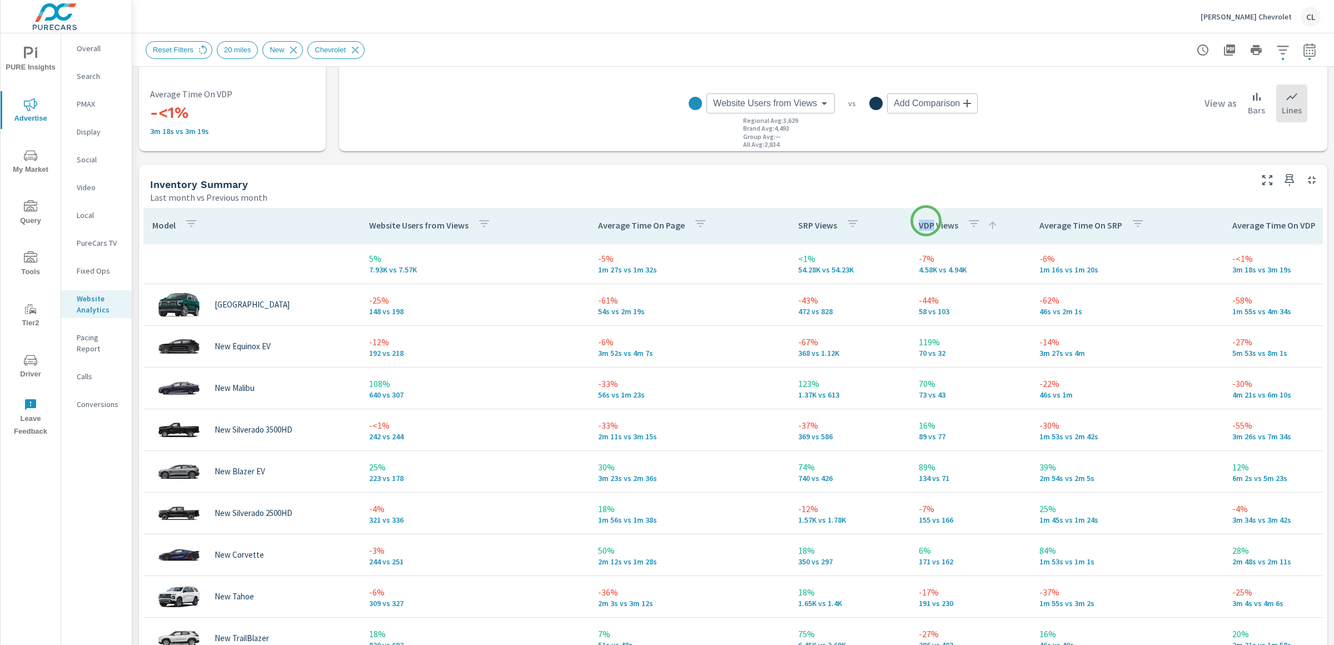
click at [926, 221] on p "VDP Views" at bounding box center [938, 225] width 39 height 11
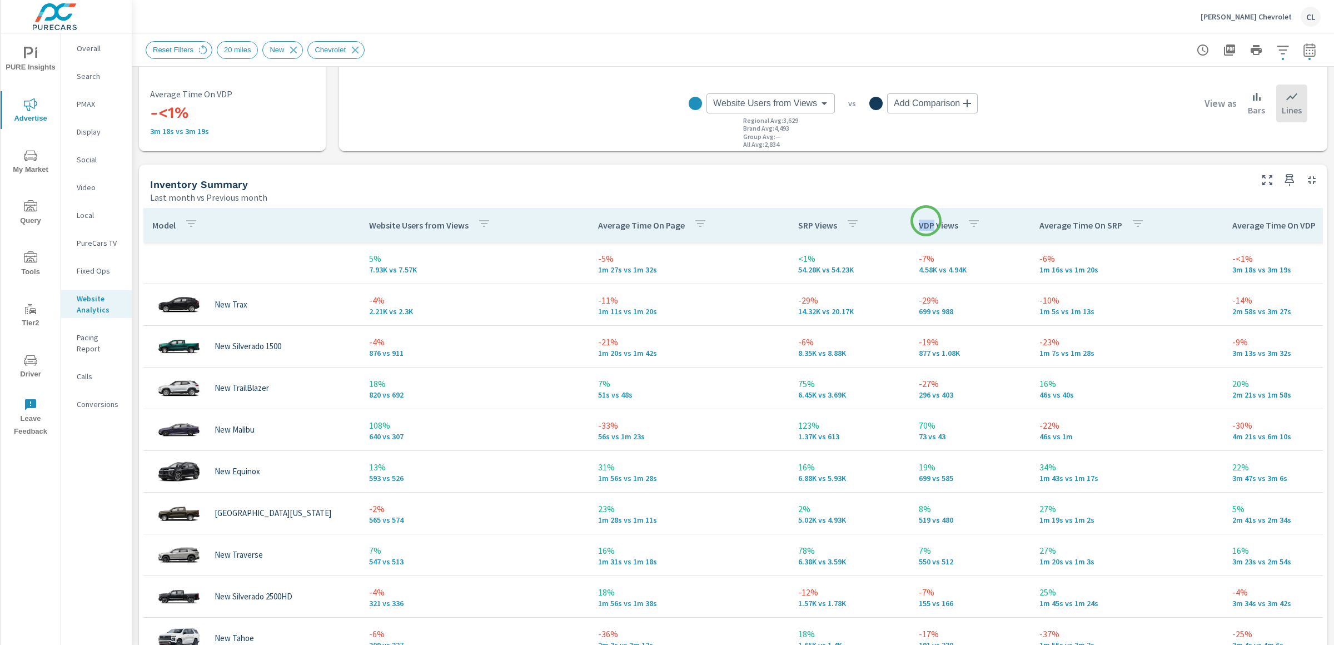
click at [926, 221] on p "VDP Views" at bounding box center [938, 225] width 39 height 11
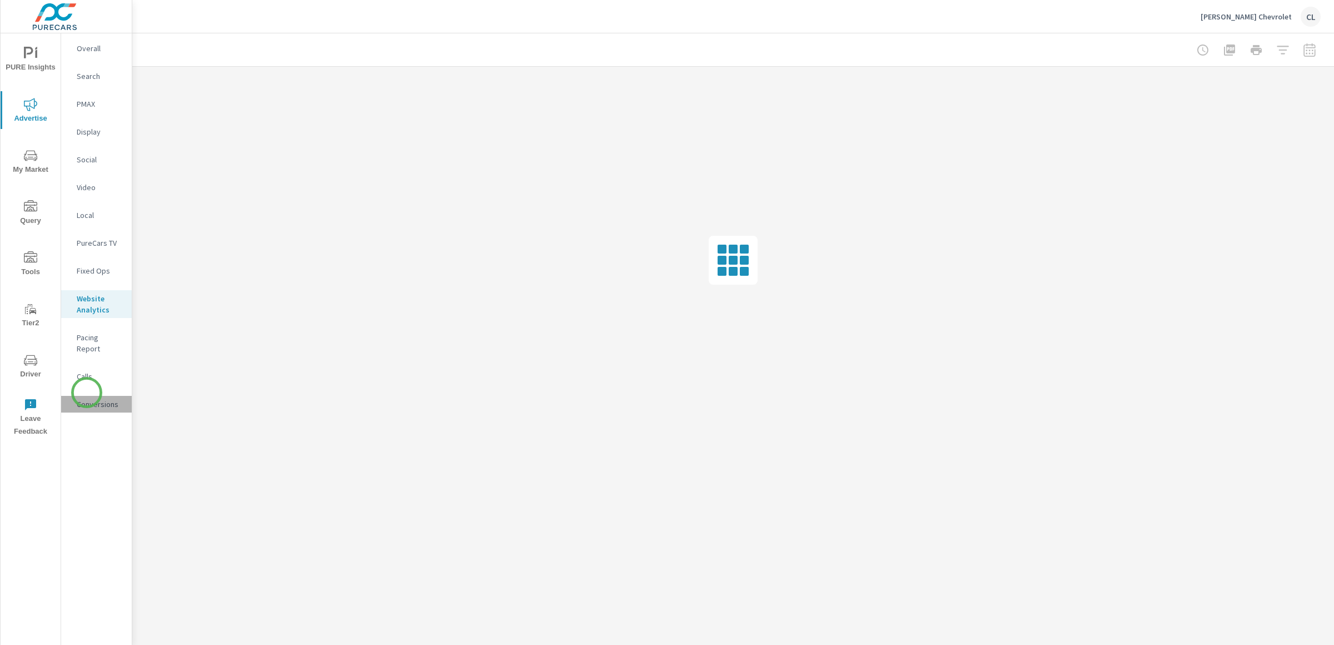
click at [87, 399] on p "Conversions" at bounding box center [100, 404] width 46 height 11
click at [43, 176] on button "My Market" at bounding box center [31, 161] width 60 height 38
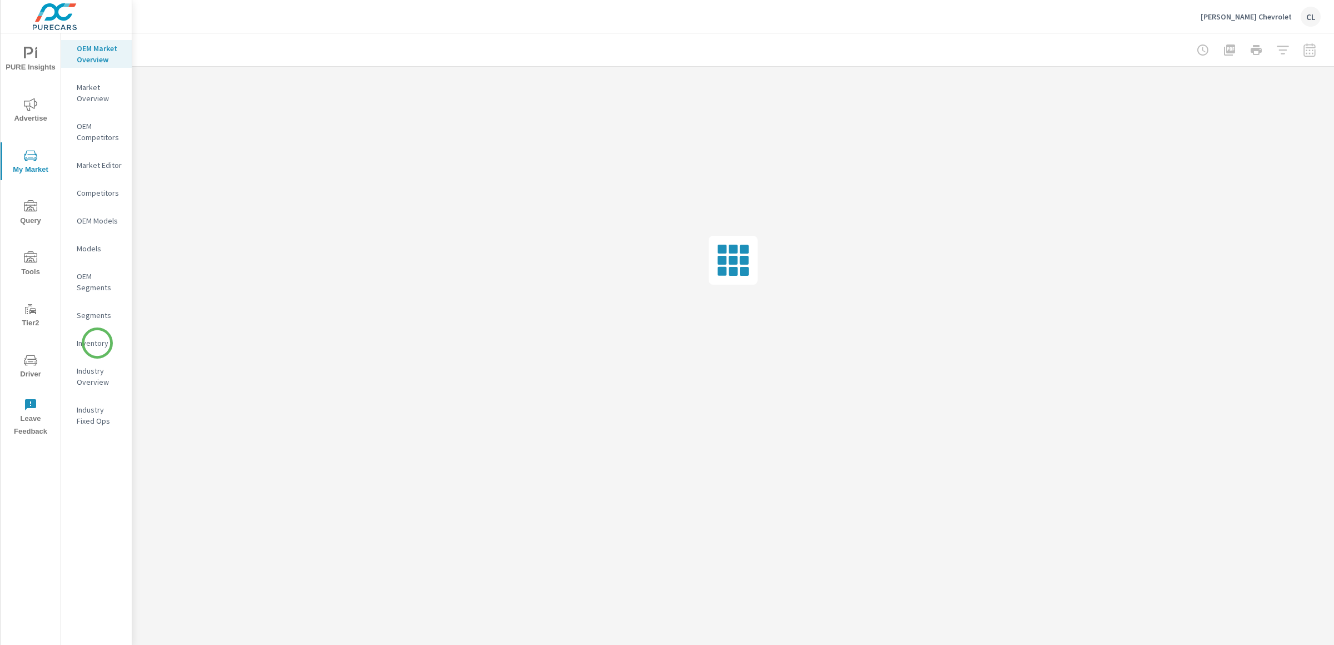
click at [96, 347] on p "Inventory" at bounding box center [100, 342] width 46 height 11
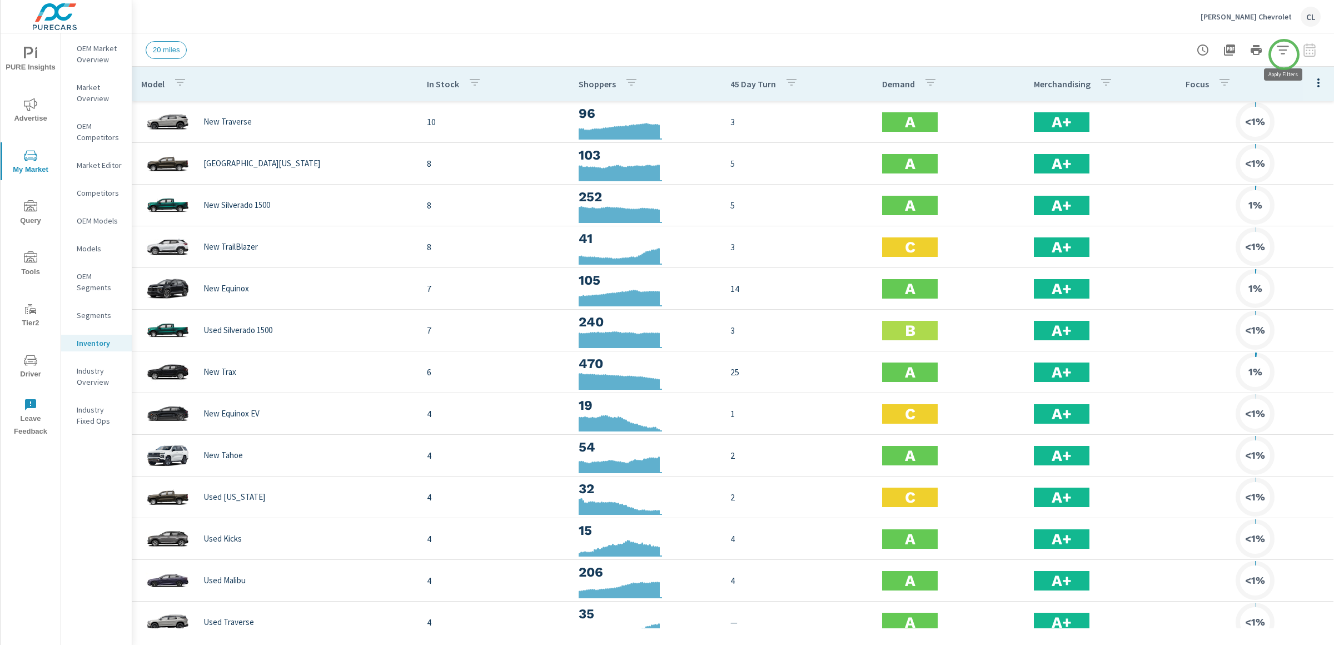
click at [1284, 48] on icon "button" at bounding box center [1282, 49] width 13 height 13
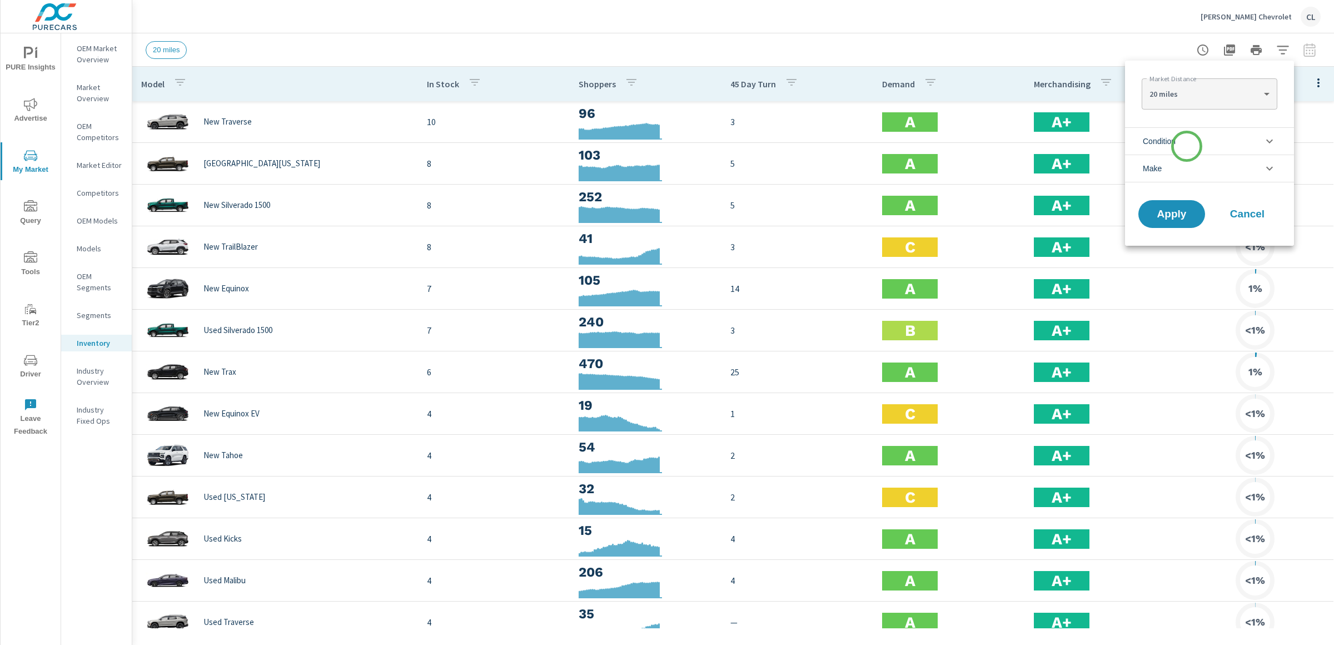
click at [1187, 148] on li "Condition" at bounding box center [1209, 140] width 169 height 27
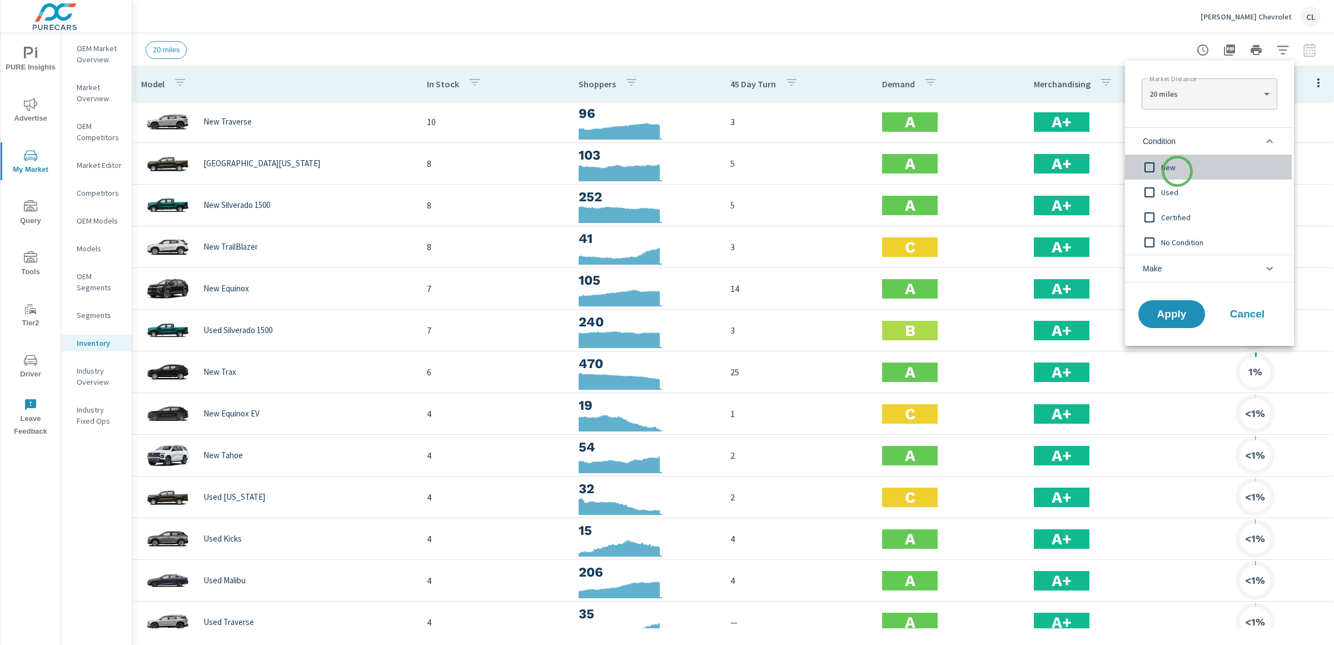
click at [1177, 171] on span "New" at bounding box center [1222, 167] width 122 height 13
click at [1165, 267] on li "Make" at bounding box center [1209, 269] width 169 height 28
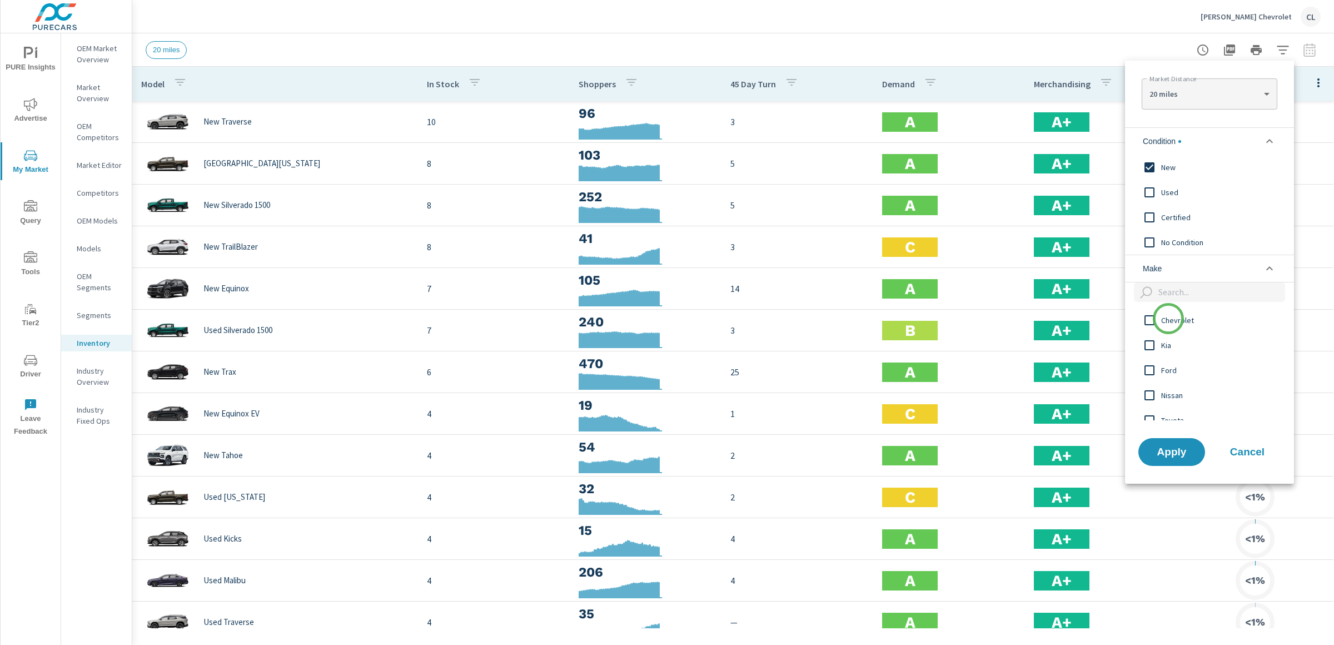
click at [1168, 320] on span "Chevrolet" at bounding box center [1222, 319] width 122 height 13
click at [1171, 461] on button "Apply" at bounding box center [1171, 451] width 69 height 29
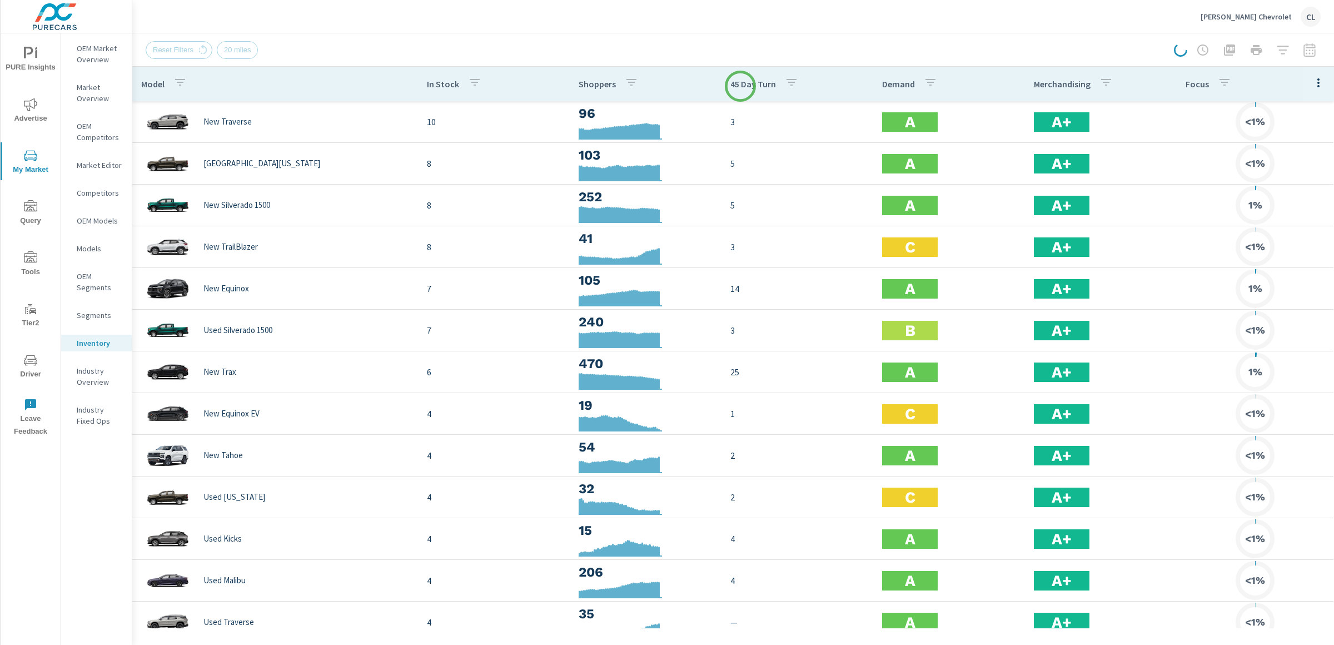
click at [740, 86] on p "45 Day Turn" at bounding box center [753, 83] width 46 height 11
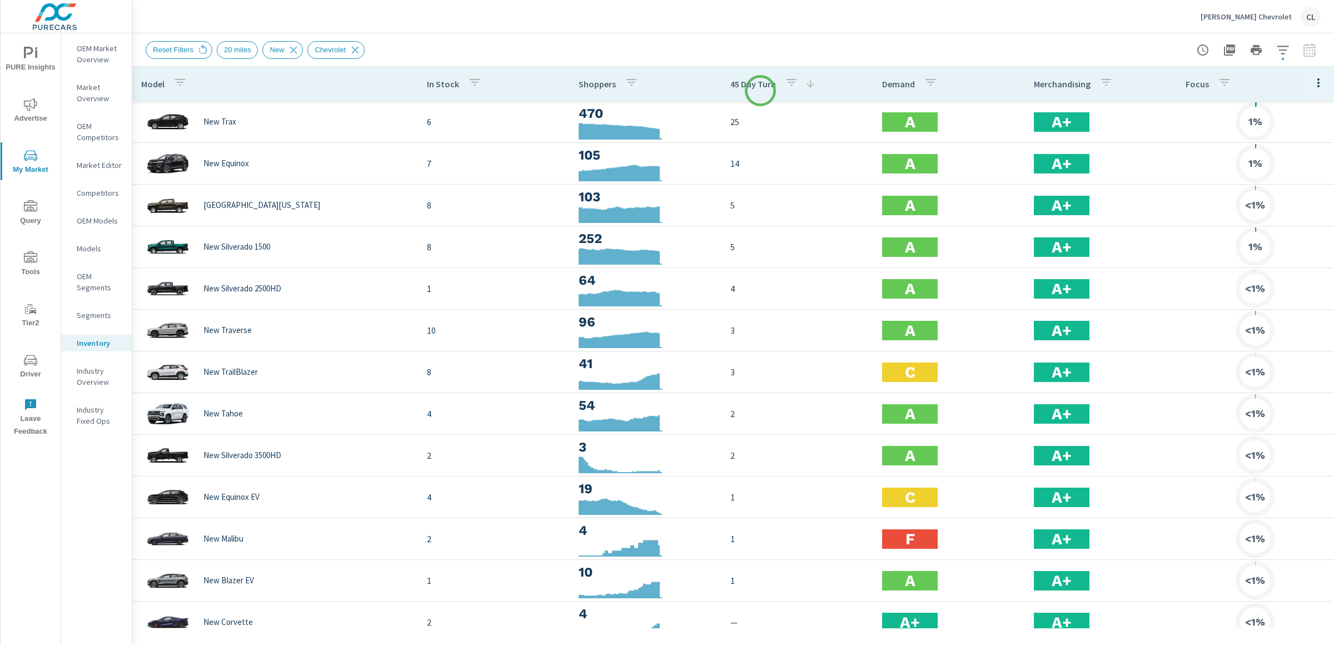
click at [760, 91] on div "45 Day Turn" at bounding box center [773, 84] width 86 height 26
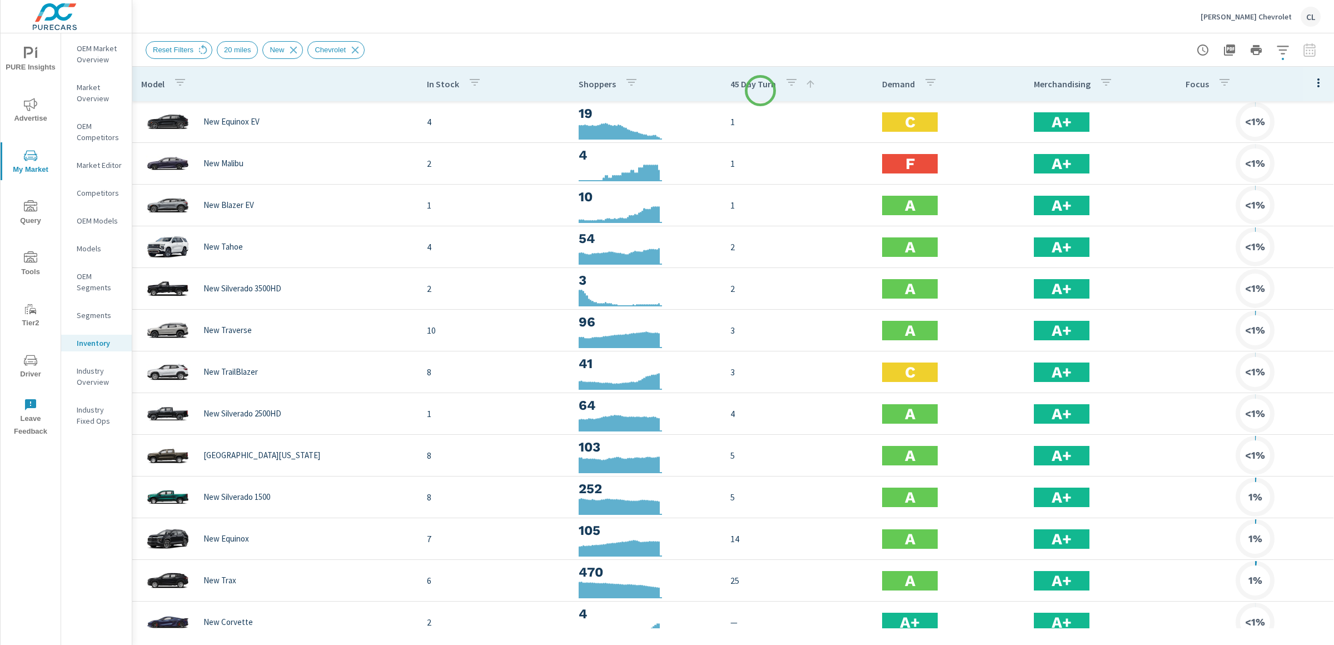
click at [760, 91] on div "45 Day Turn" at bounding box center [773, 84] width 86 height 26
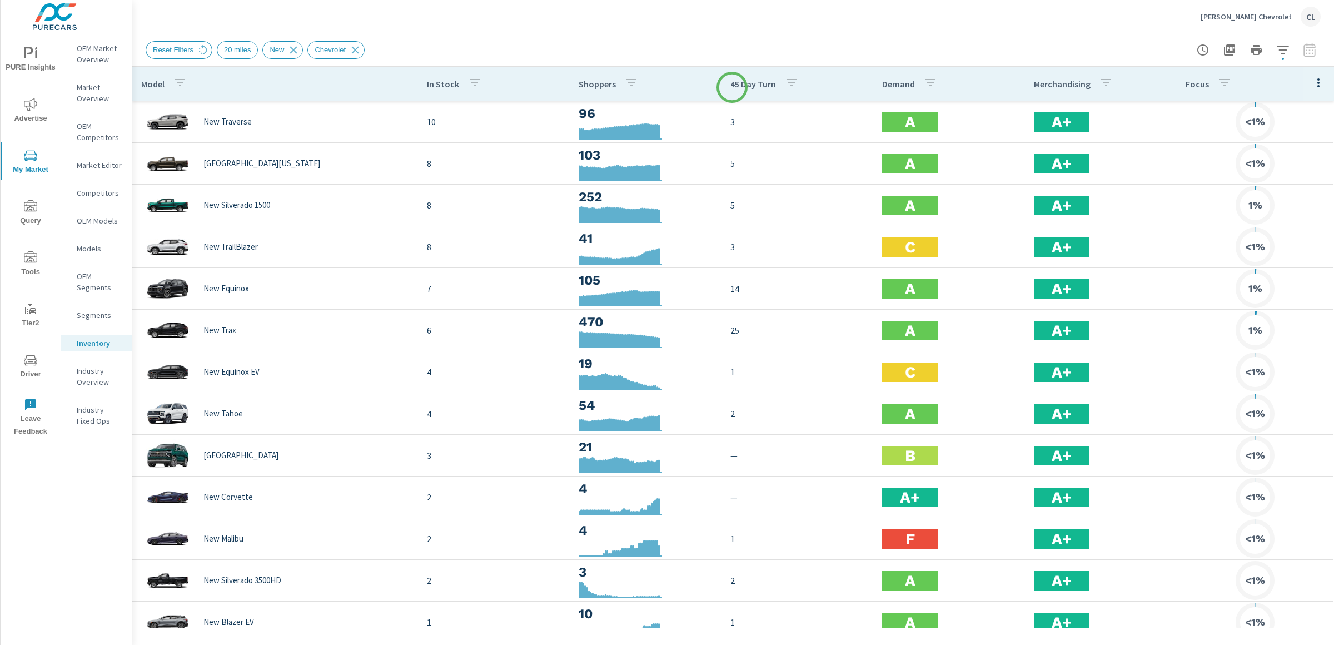
click at [732, 87] on p "45 Day Turn" at bounding box center [753, 83] width 46 height 11
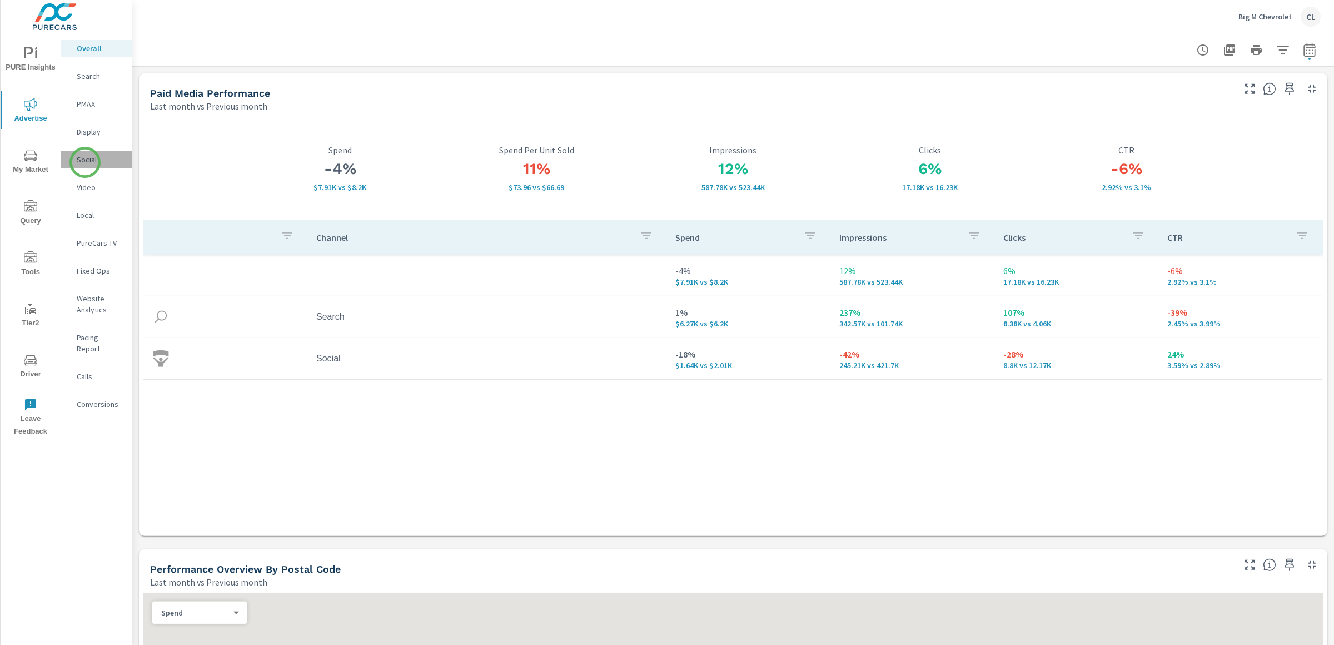
click at [85, 162] on p "Social" at bounding box center [100, 159] width 46 height 11
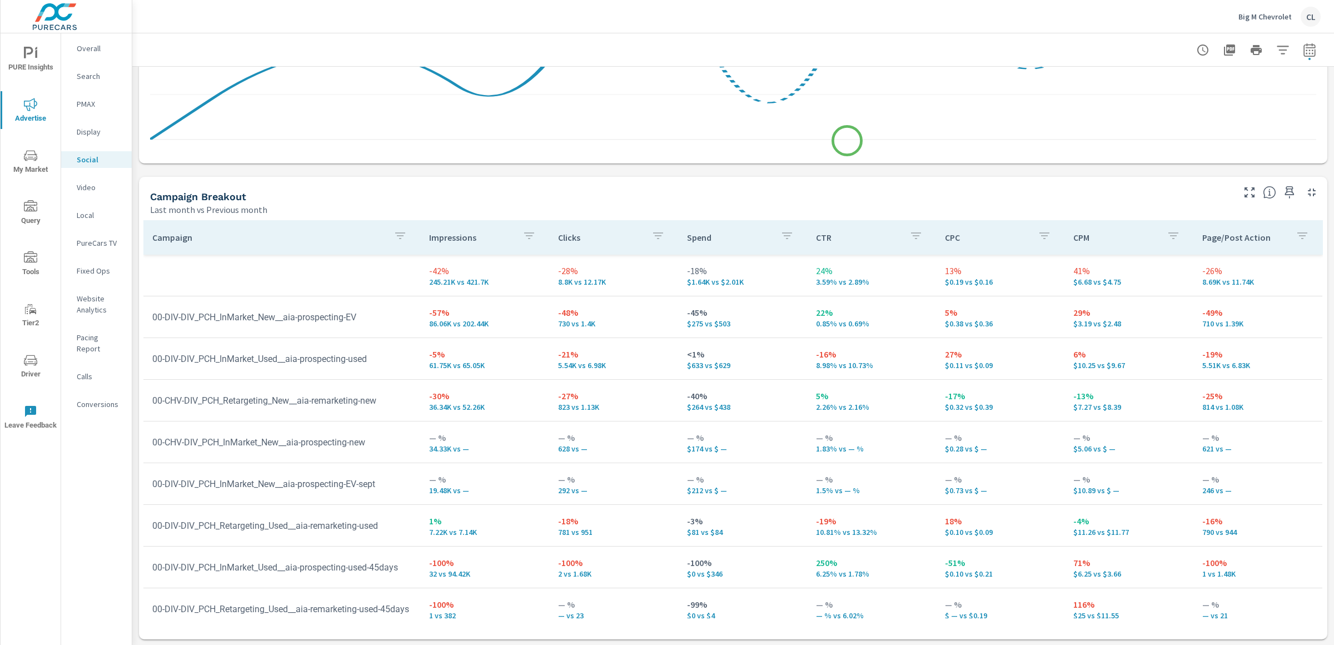
scroll to position [373, 0]
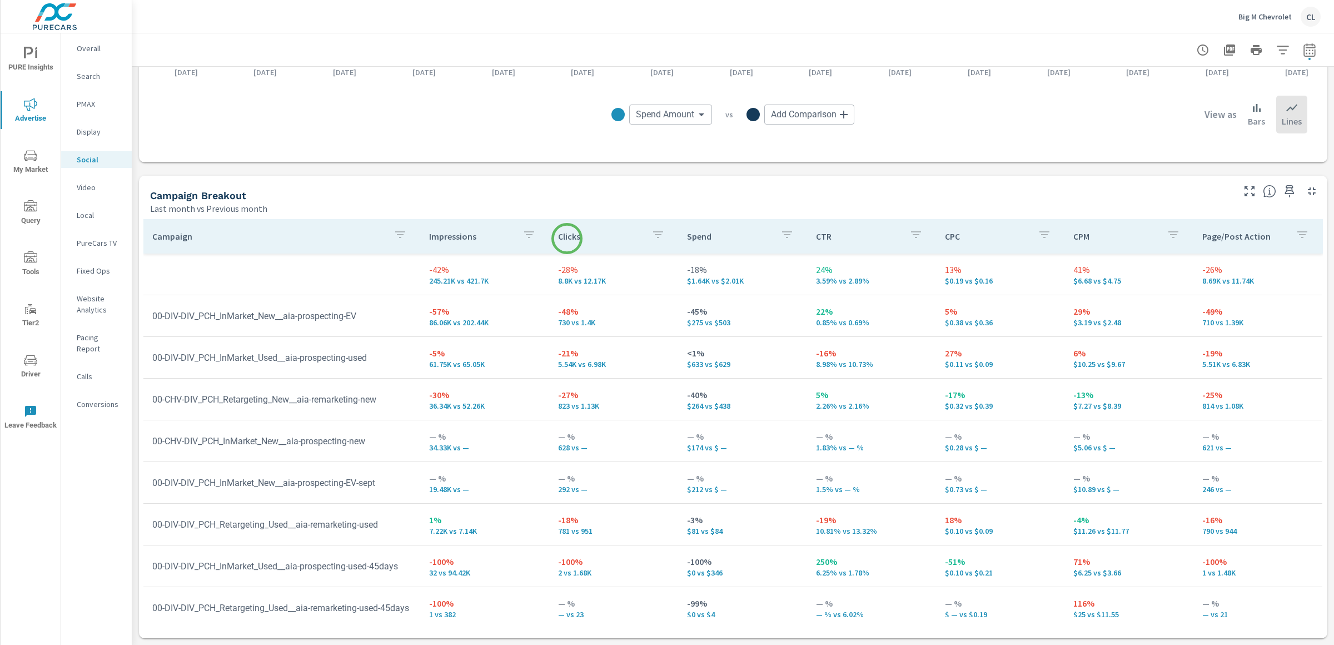
click at [567, 238] on p "Clicks" at bounding box center [600, 236] width 84 height 11
click at [567, 238] on p "Clicks" at bounding box center [593, 236] width 71 height 11
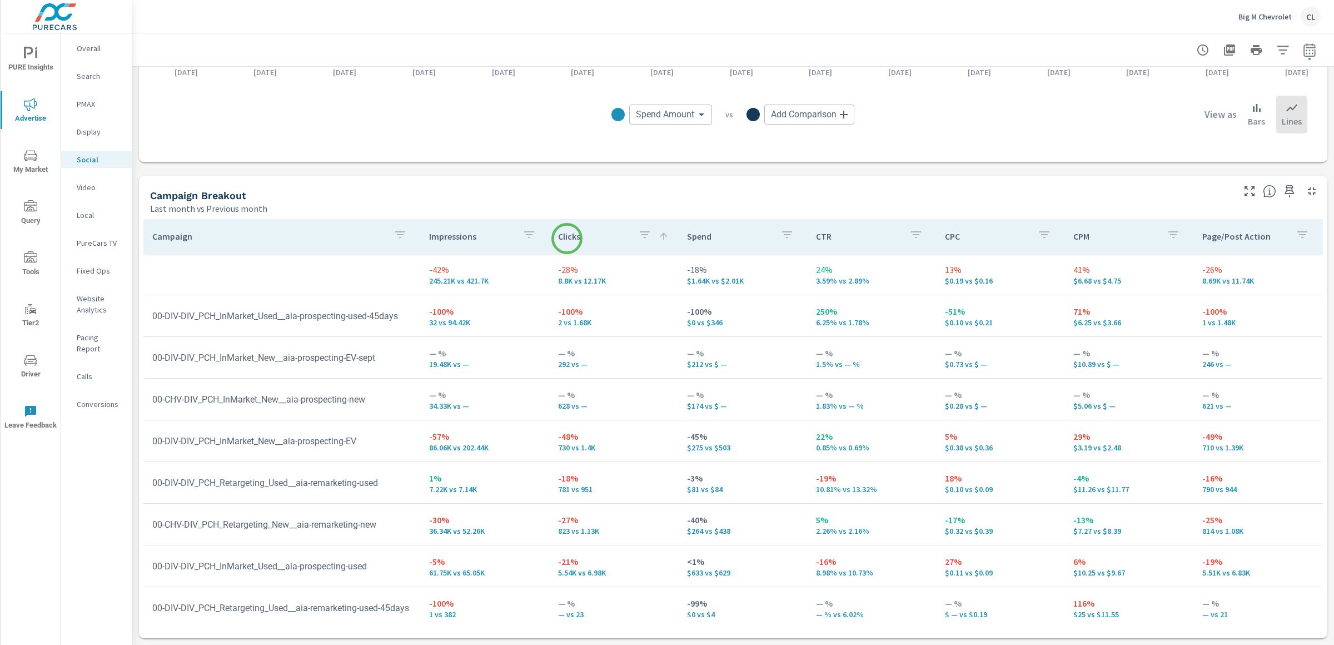
click at [567, 238] on p "Clicks" at bounding box center [593, 236] width 71 height 11
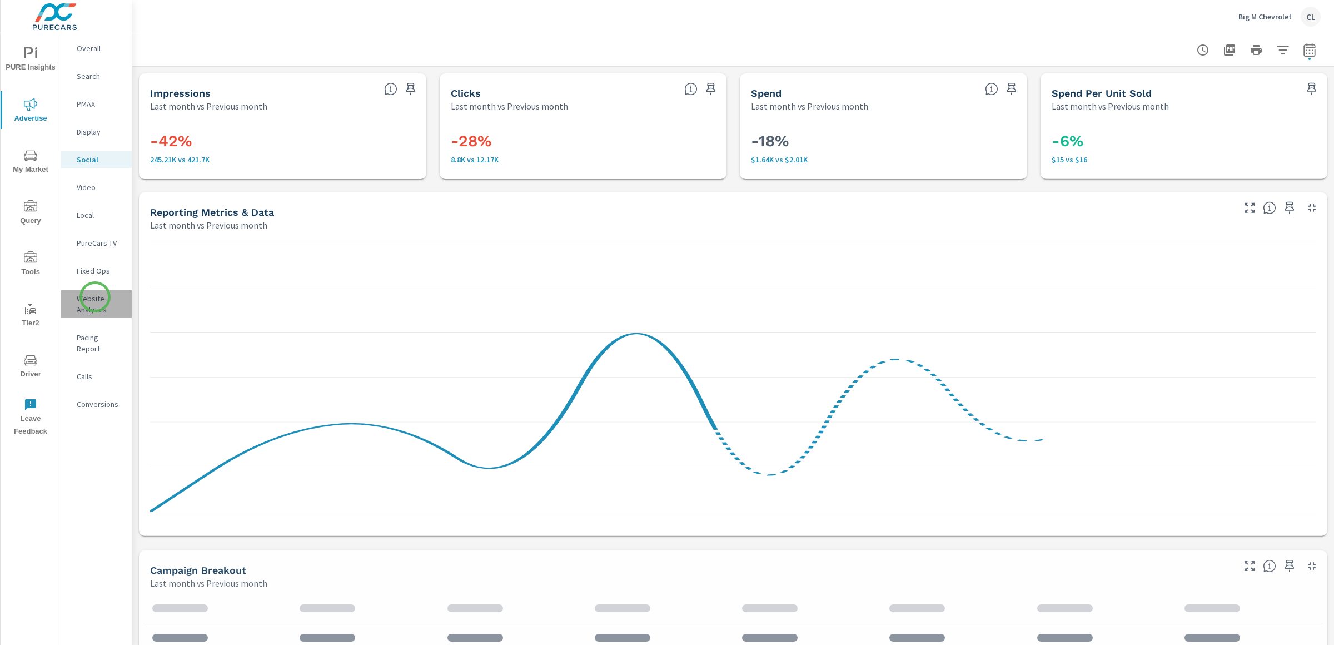
click at [95, 297] on p "Website Analytics" at bounding box center [100, 304] width 46 height 22
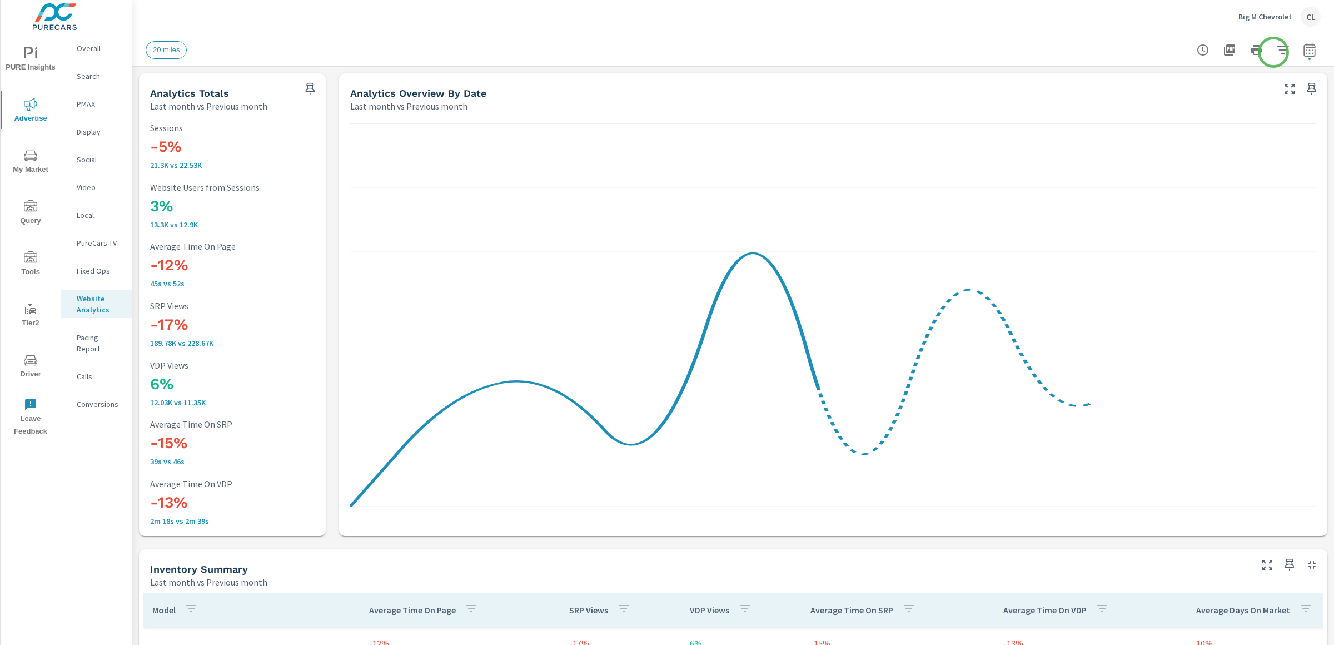
click at [1276, 50] on icon "button" at bounding box center [1282, 49] width 13 height 13
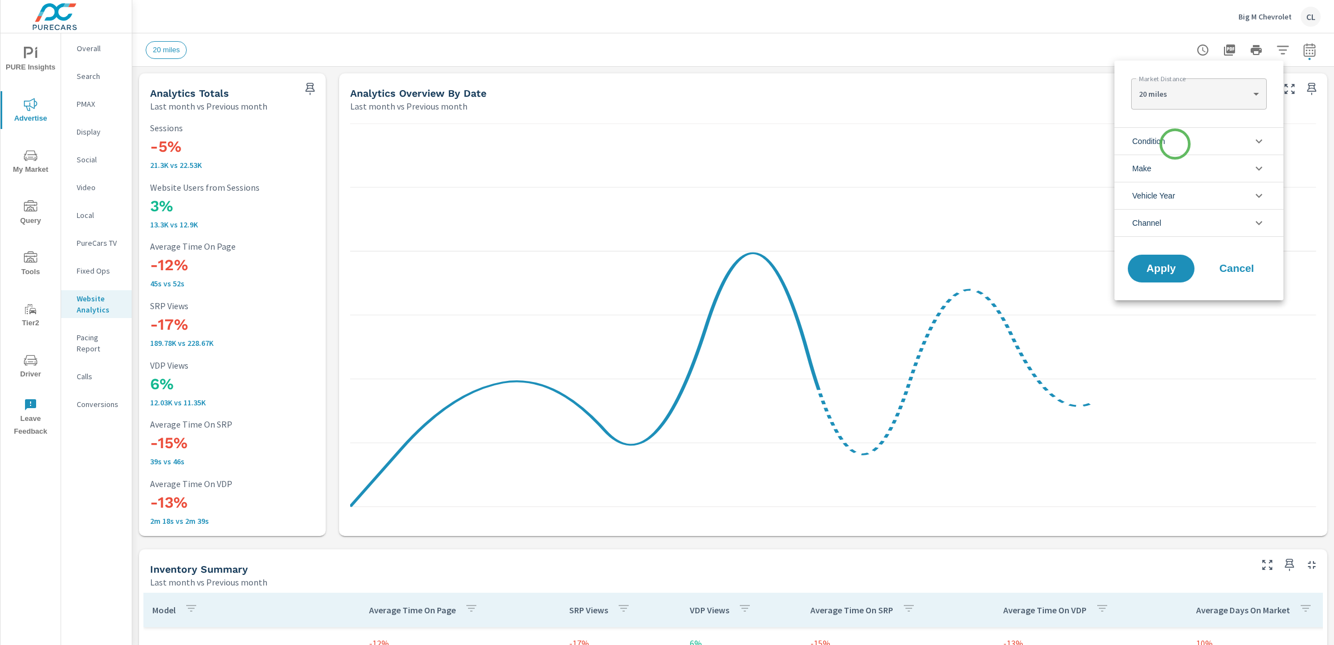
click at [1175, 144] on li "Condition" at bounding box center [1198, 140] width 169 height 27
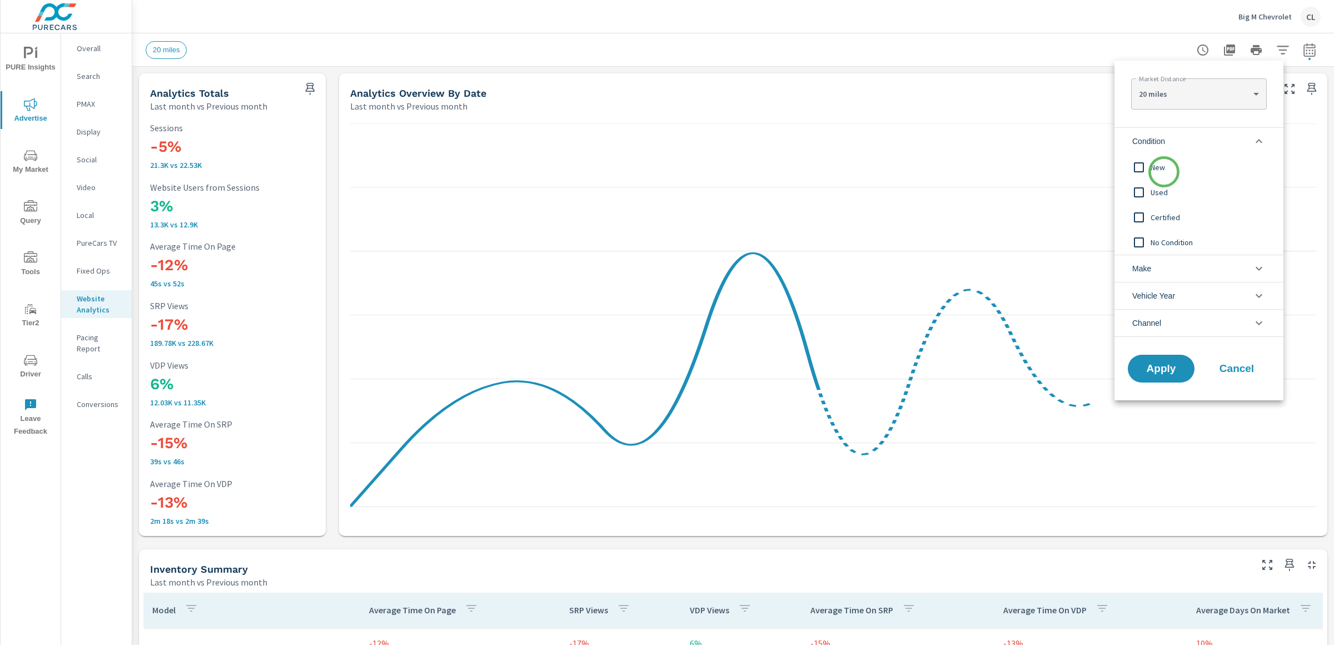
click at [1164, 171] on span "New" at bounding box center [1211, 167] width 122 height 13
click at [1167, 258] on li "Make" at bounding box center [1198, 268] width 169 height 27
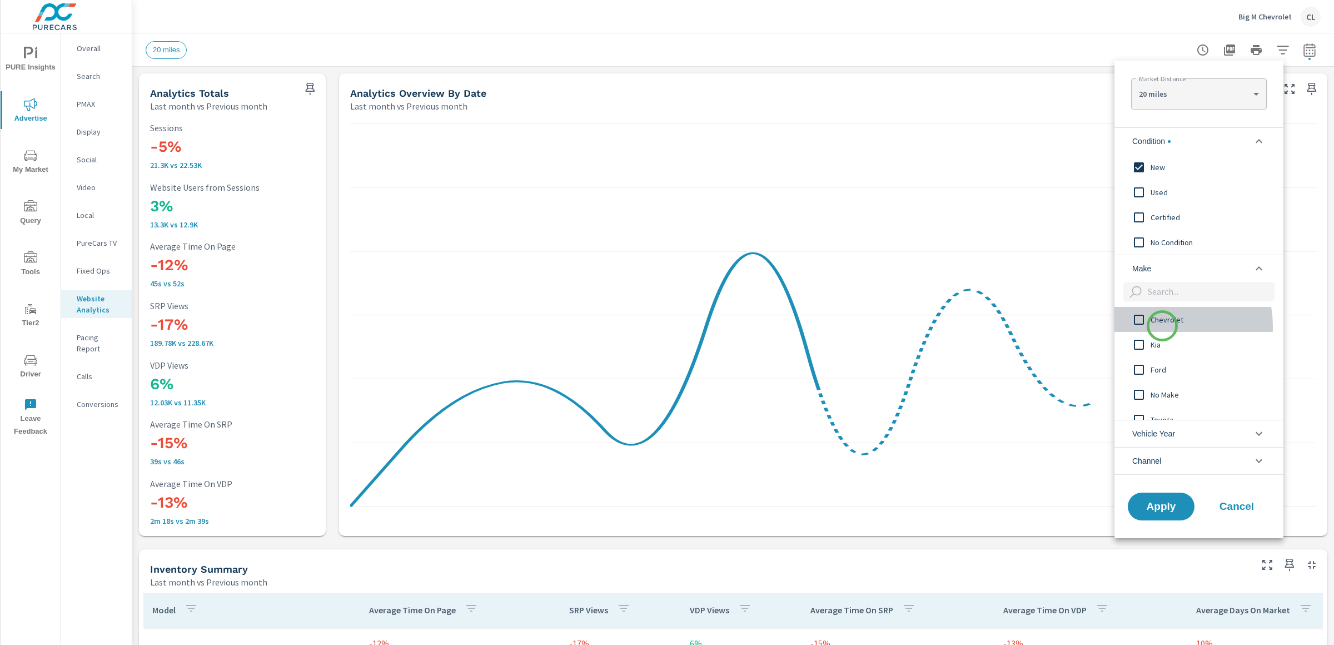
click at [1162, 326] on span "Chevrolet" at bounding box center [1211, 319] width 122 height 13
click at [1157, 506] on span "Apply" at bounding box center [1161, 506] width 46 height 11
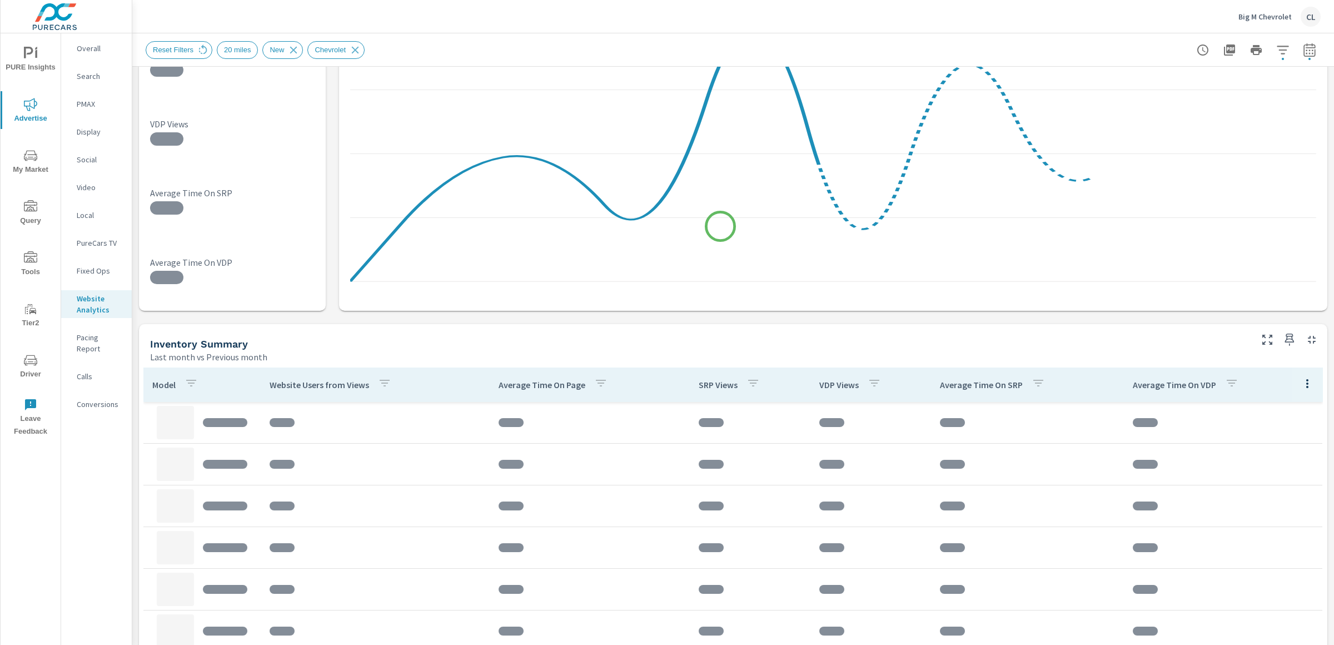
scroll to position [266, 0]
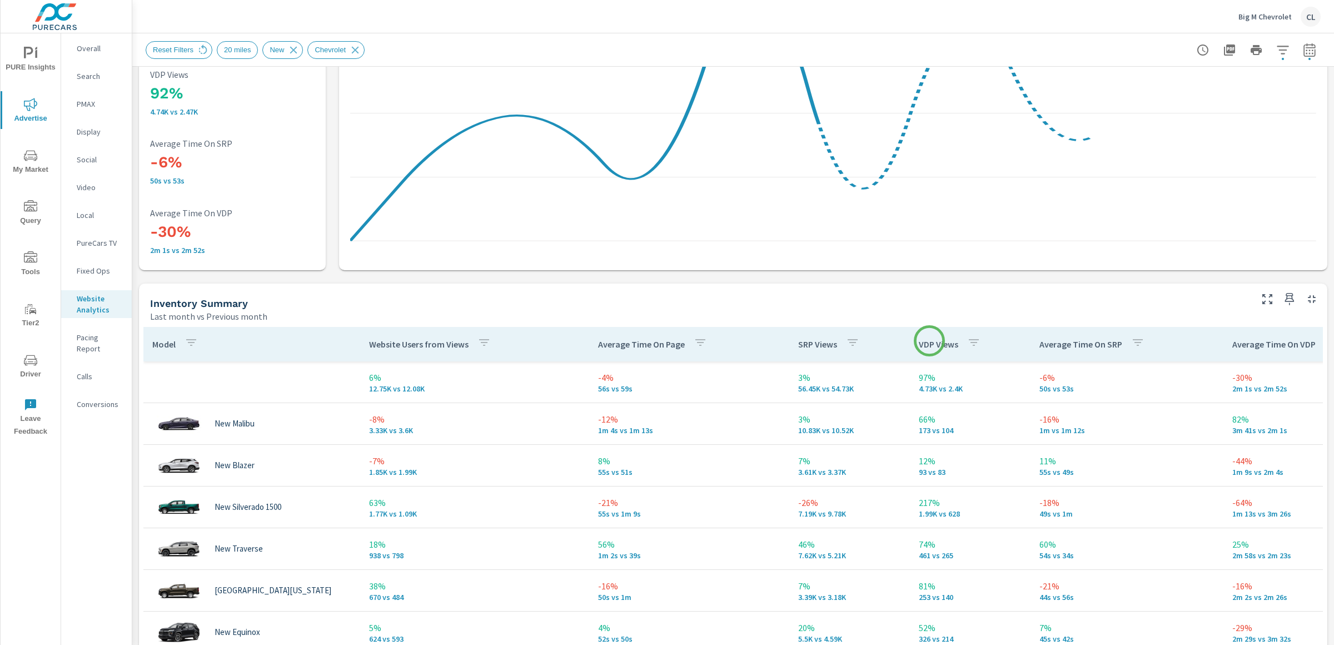
click at [929, 341] on p "VDP Views" at bounding box center [938, 343] width 39 height 11
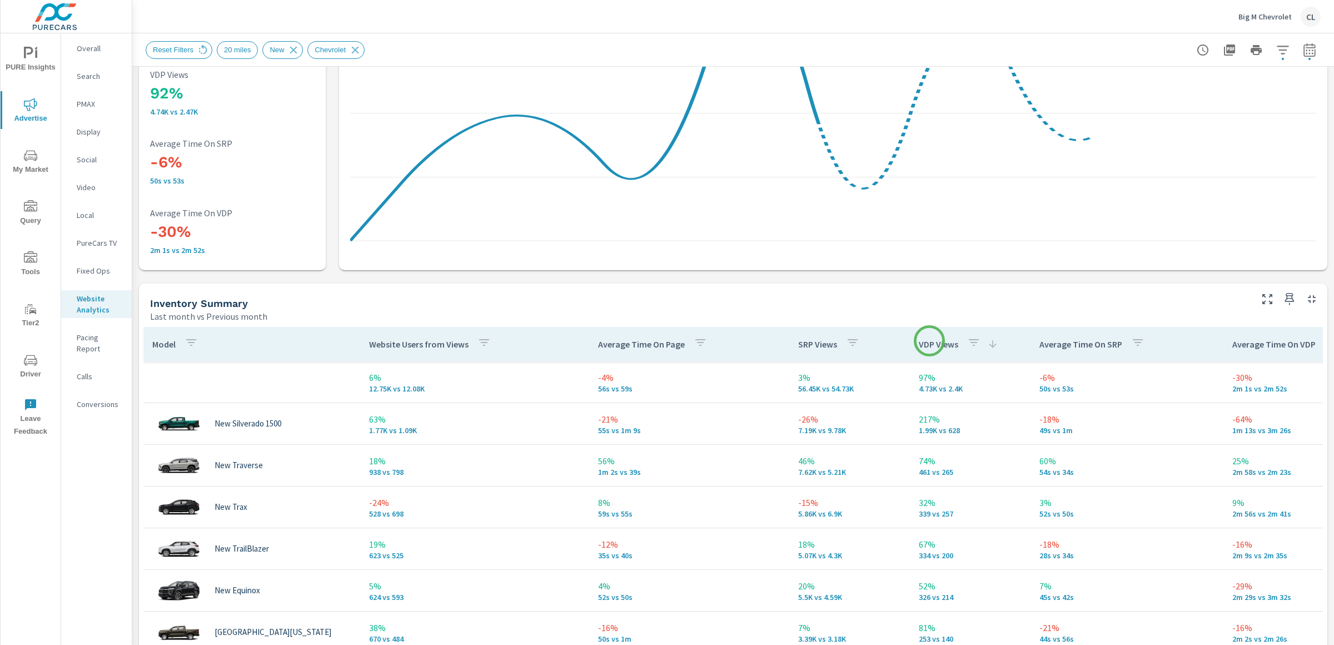
click at [929, 341] on p "VDP Views" at bounding box center [938, 343] width 39 height 11
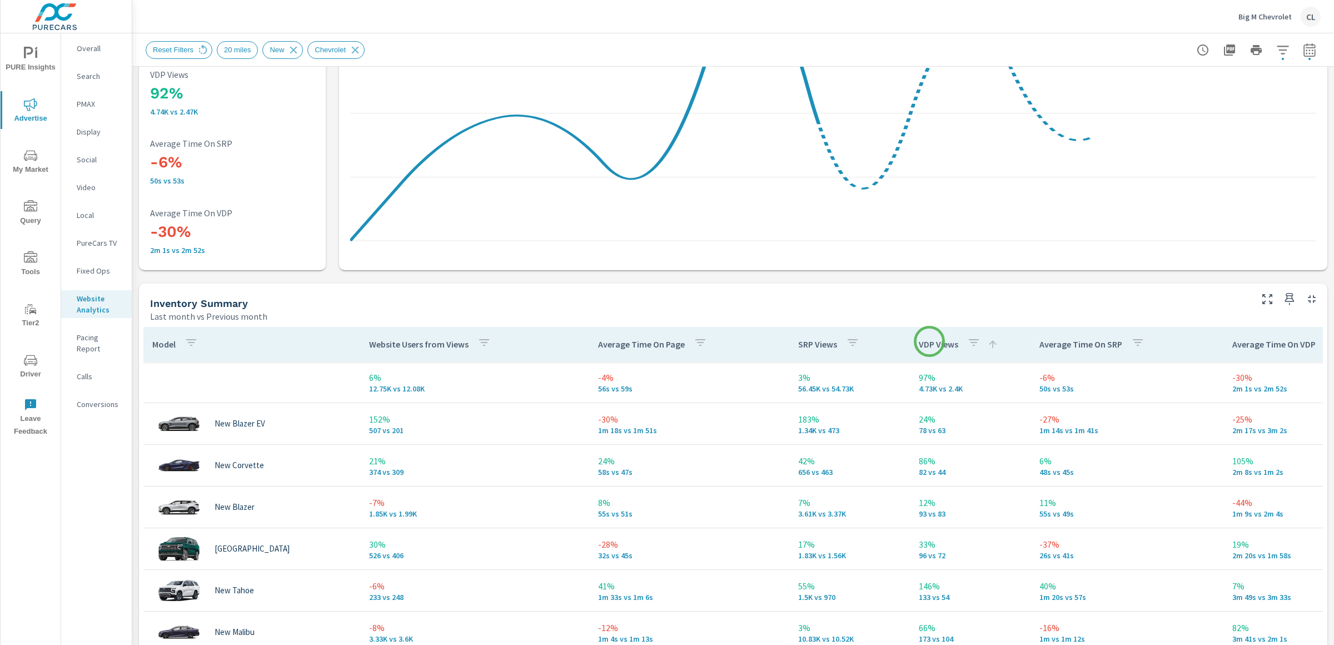
click at [929, 341] on p "VDP Views" at bounding box center [938, 343] width 39 height 11
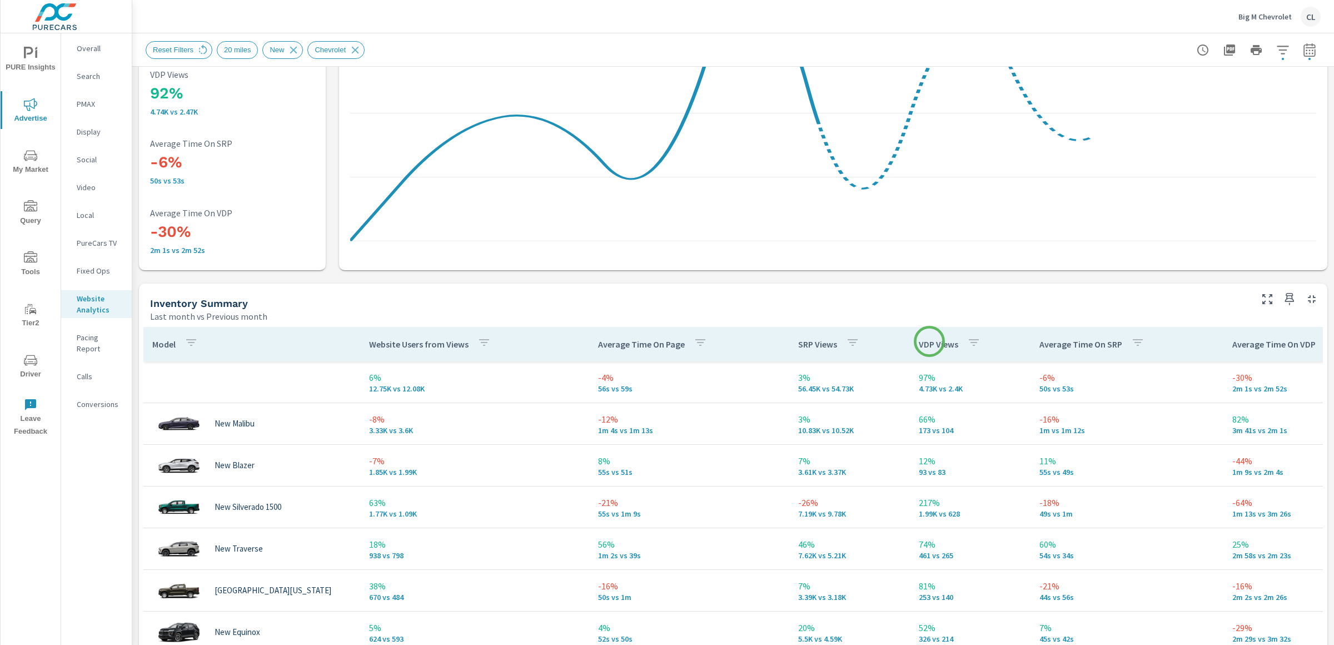
click at [929, 341] on p "VDP Views" at bounding box center [938, 343] width 39 height 11
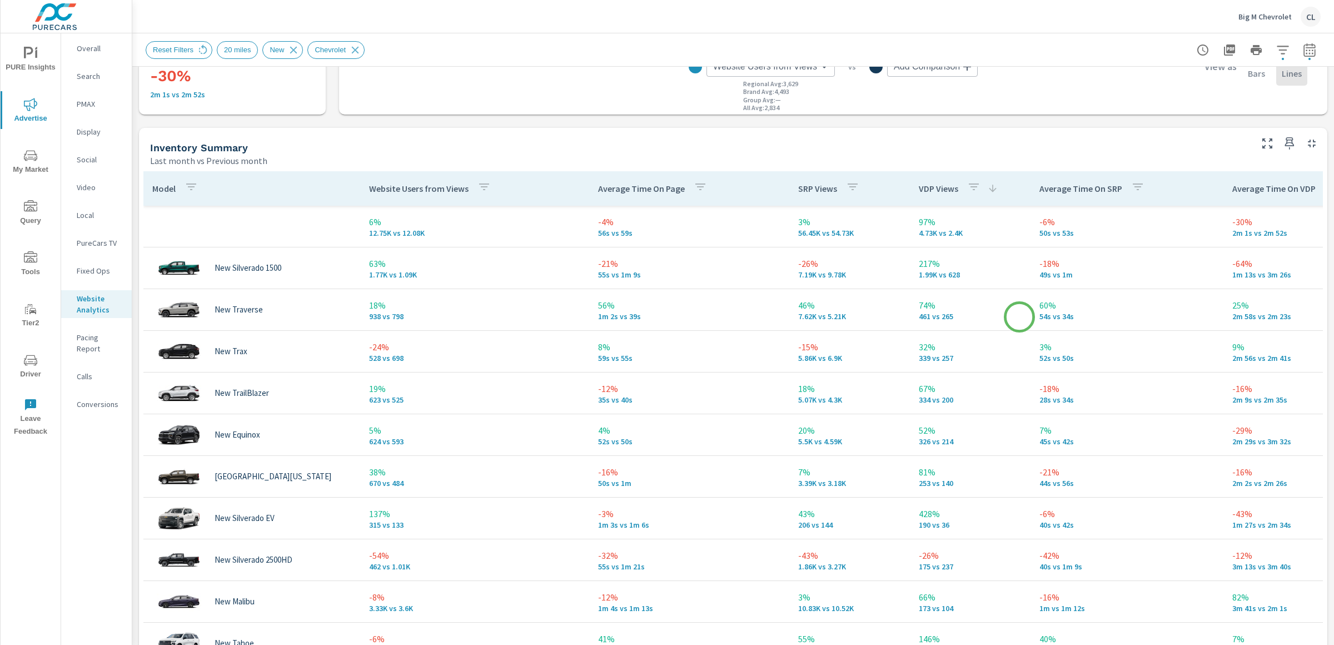
scroll to position [424, 0]
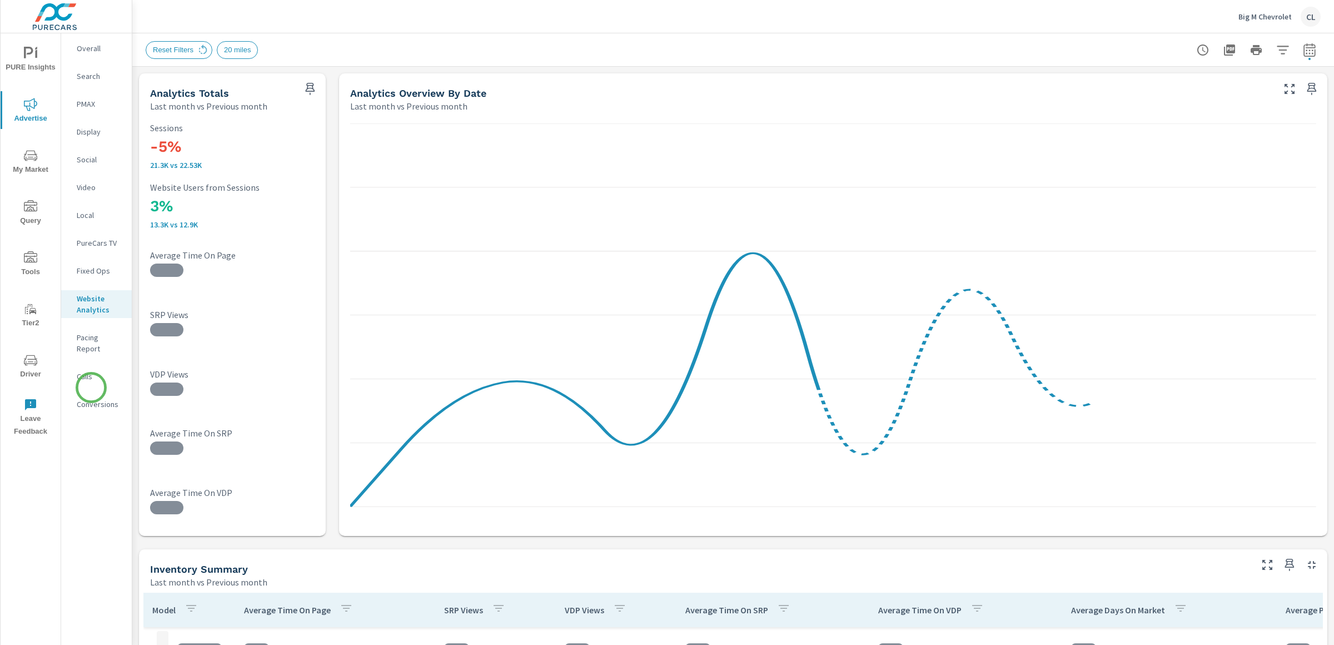
click at [91, 399] on p "Conversions" at bounding box center [100, 404] width 46 height 11
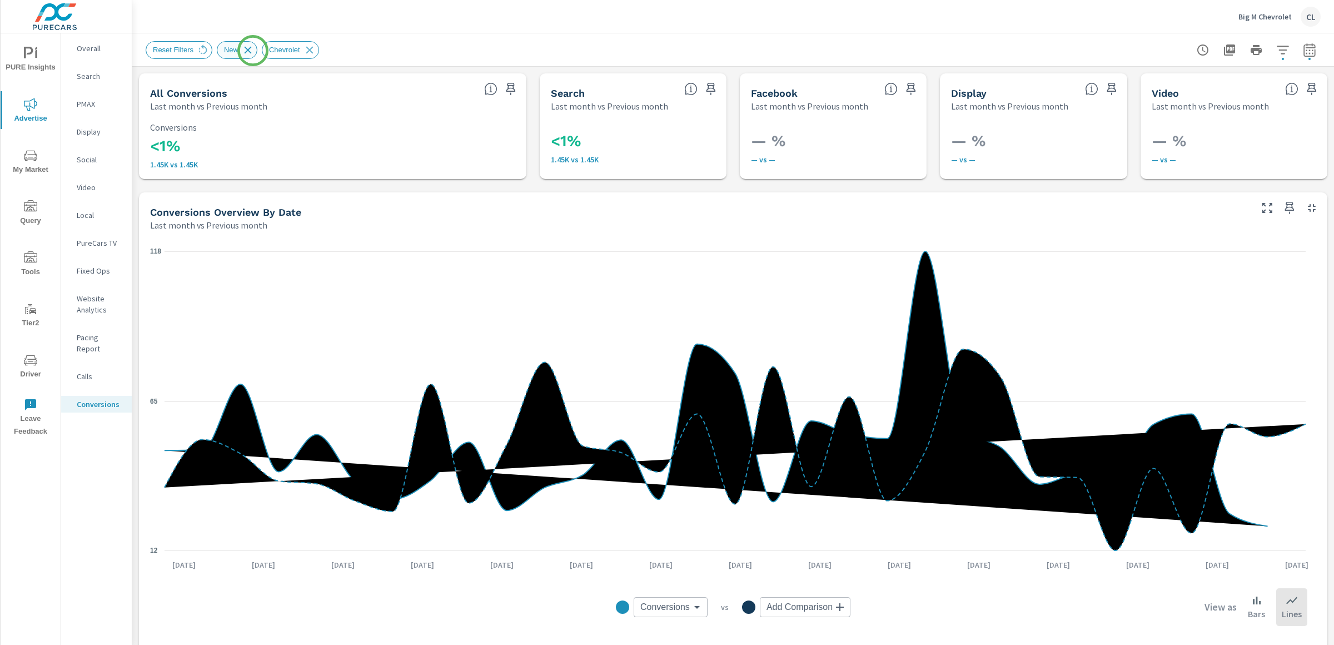
click at [253, 51] on icon at bounding box center [248, 50] width 12 height 12
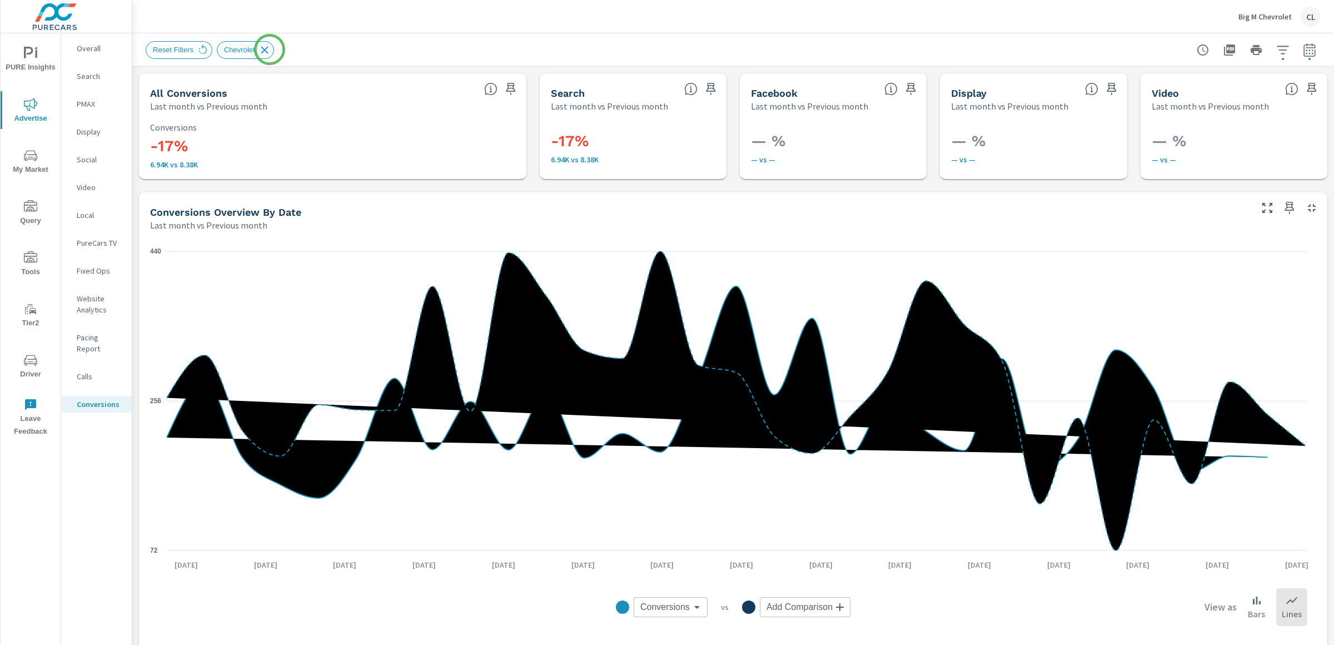
click at [266, 51] on icon at bounding box center [264, 49] width 7 height 7
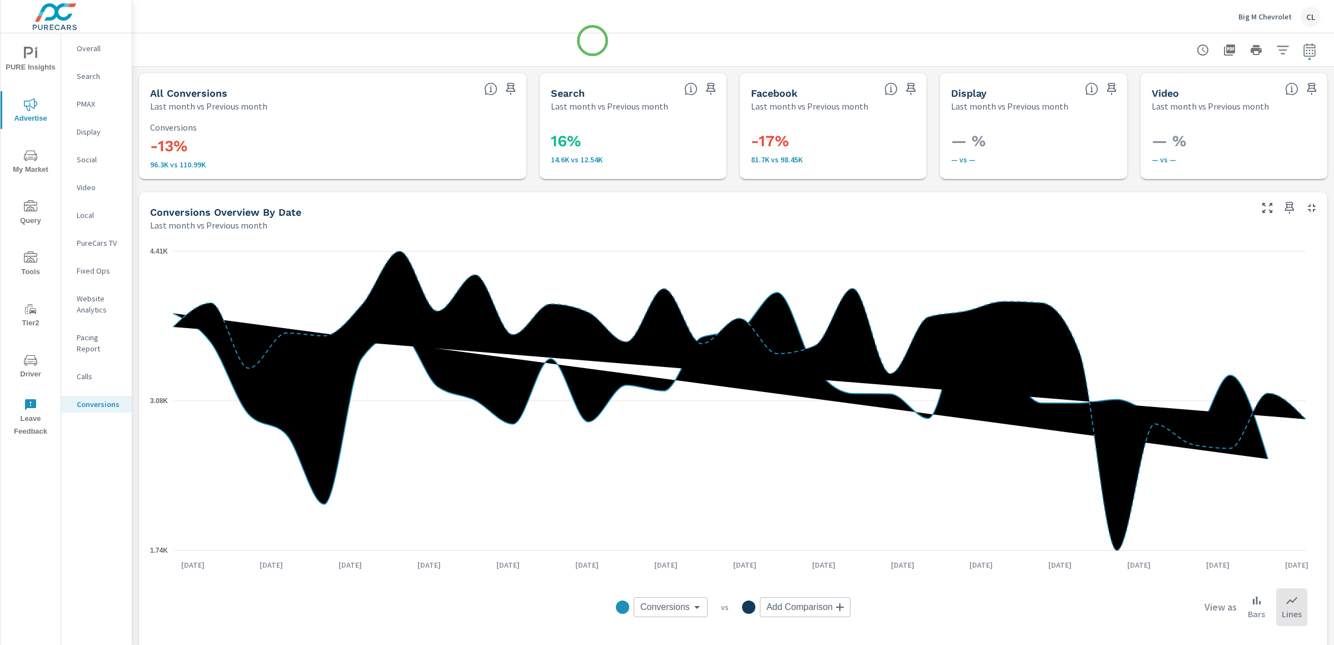
scroll to position [3, 0]
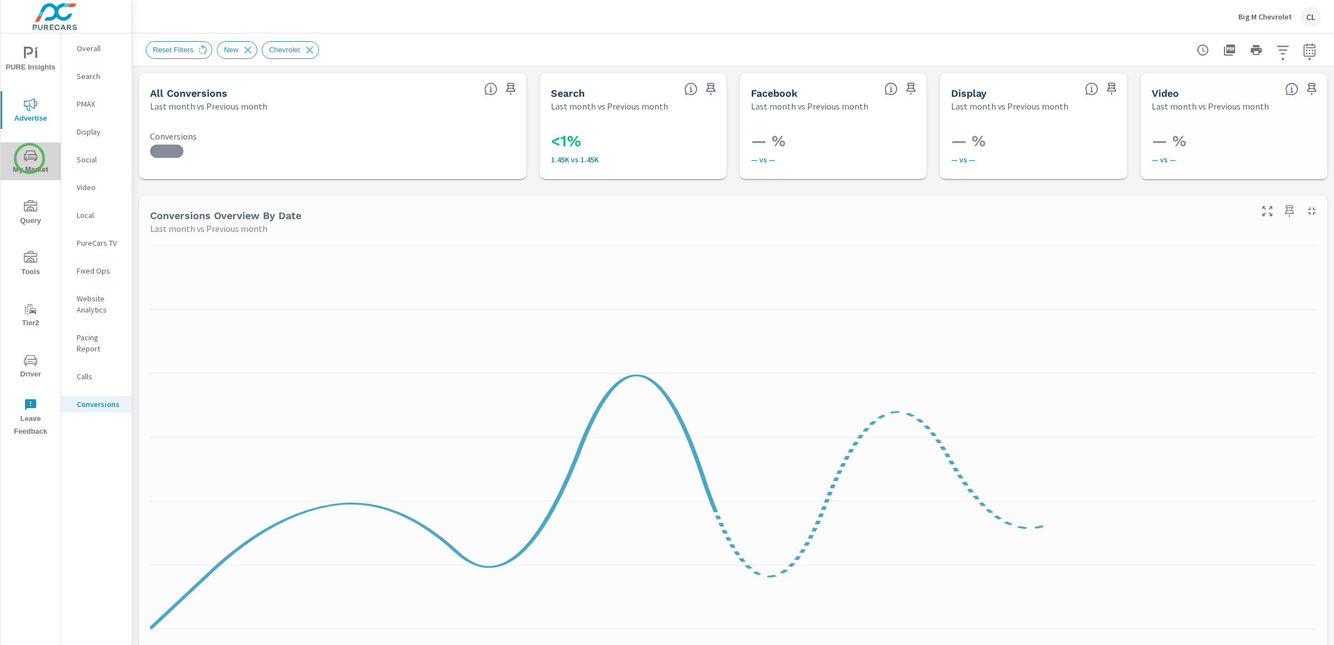
click at [29, 158] on icon "nav menu" at bounding box center [30, 155] width 13 height 11
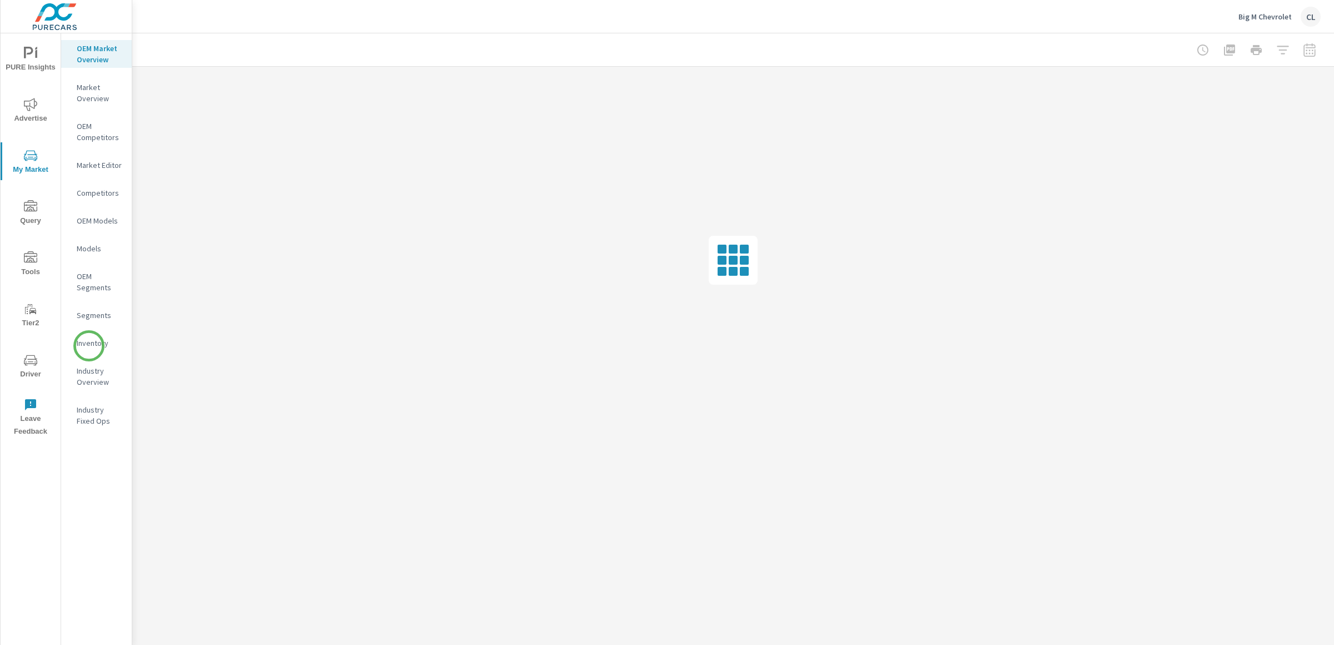
click at [90, 342] on p "Inventory" at bounding box center [100, 342] width 46 height 11
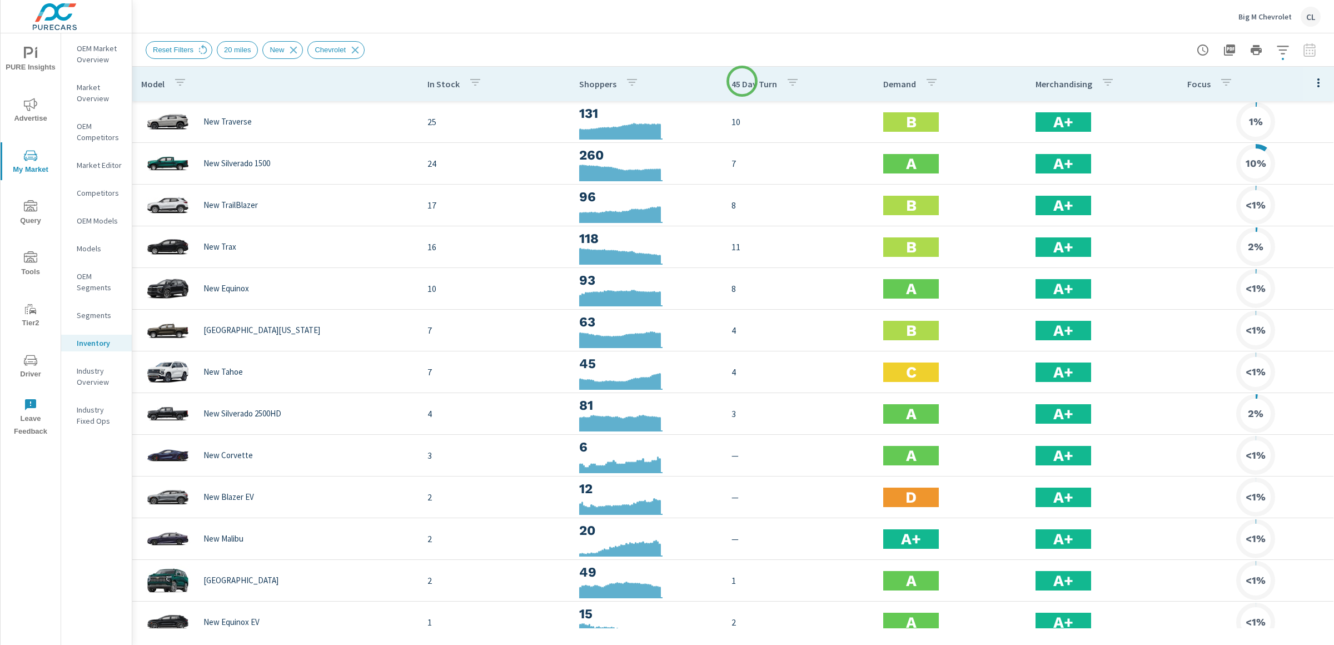
click at [742, 81] on p "45 Day Turn" at bounding box center [754, 83] width 46 height 11
